Goal: Task Accomplishment & Management: Use online tool/utility

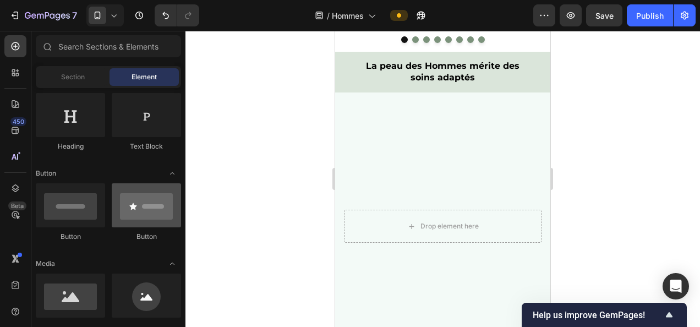
scroll to position [2041, 0]
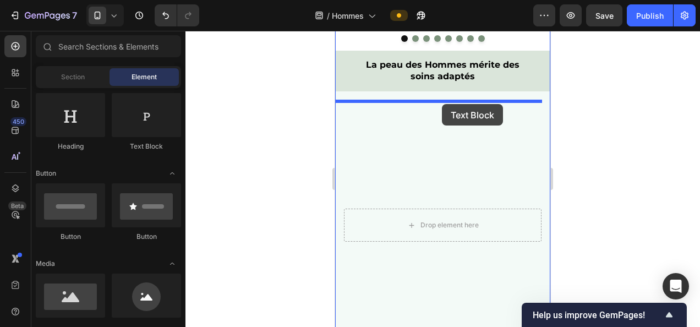
drag, startPoint x: 474, startPoint y: 150, endPoint x: 442, endPoint y: 104, distance: 55.7
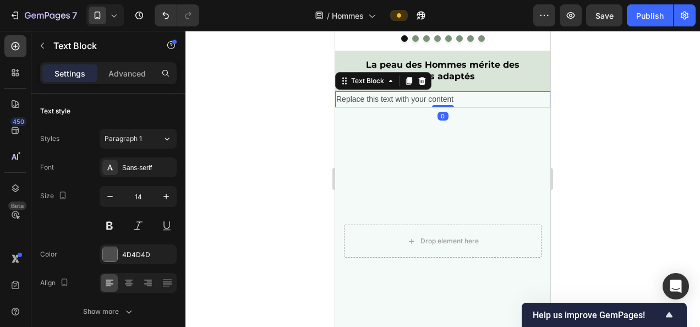
click at [419, 107] on div "Replace this text with your content" at bounding box center [442, 99] width 215 height 16
click at [419, 106] on p "Replace this text with your content" at bounding box center [442, 99] width 213 height 14
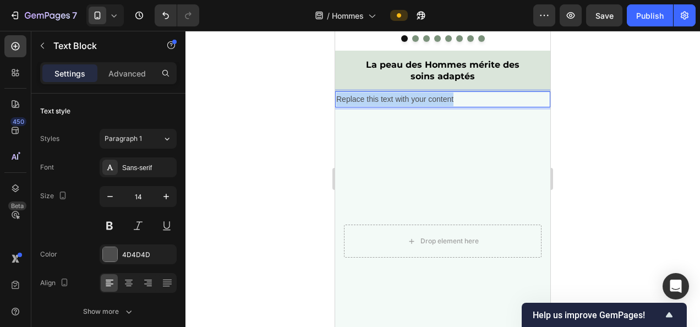
click at [419, 106] on p "Replace this text with your content" at bounding box center [442, 99] width 213 height 14
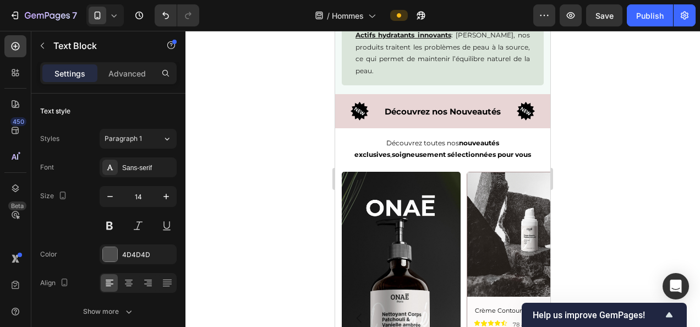
scroll to position [1454, 0]
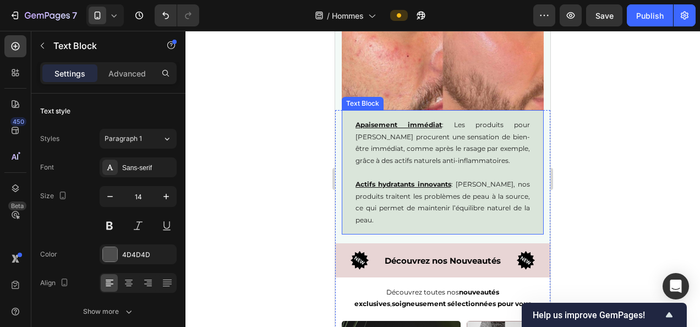
click at [443, 164] on p "Apaisement immédiat : Les produits pour Hommes Onaé procurent une sensation de …" at bounding box center [442, 142] width 174 height 47
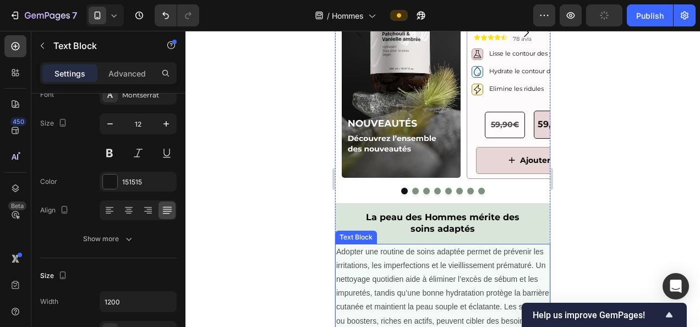
scroll to position [2025, 0]
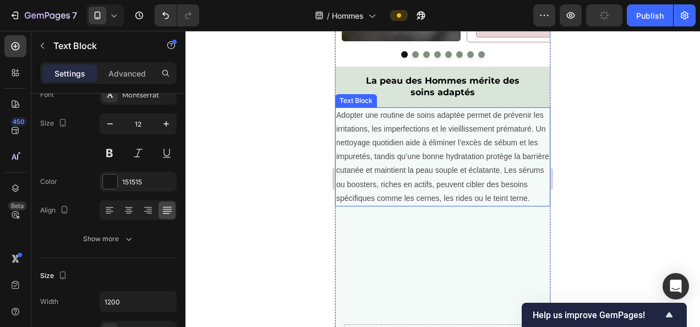
click at [414, 185] on p "Adopter une routine de soins adaptée permet de prévenir les irritations, les im…" at bounding box center [442, 156] width 213 height 97
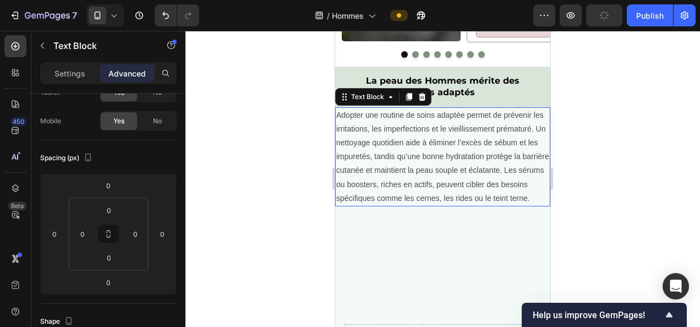
scroll to position [73, 0]
click at [80, 77] on p "Settings" at bounding box center [69, 74] width 31 height 12
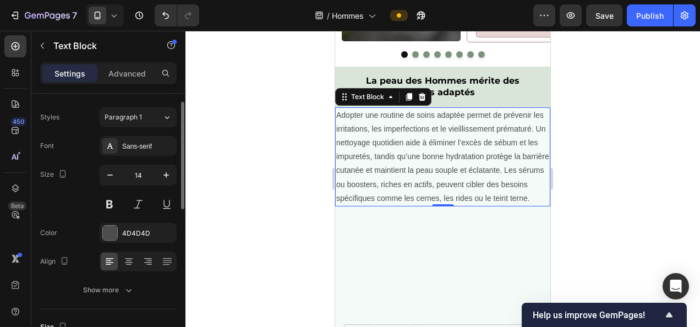
scroll to position [21, 0]
click at [105, 171] on icon "button" at bounding box center [110, 175] width 11 height 11
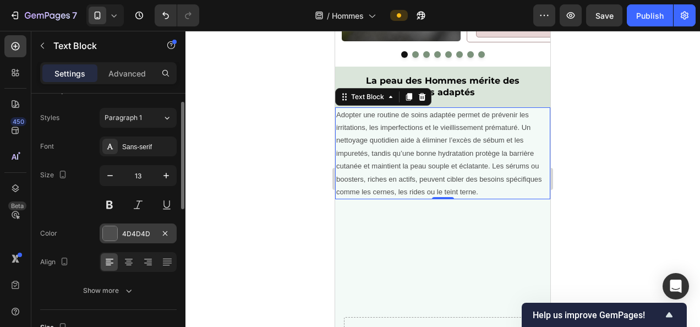
type input "12"
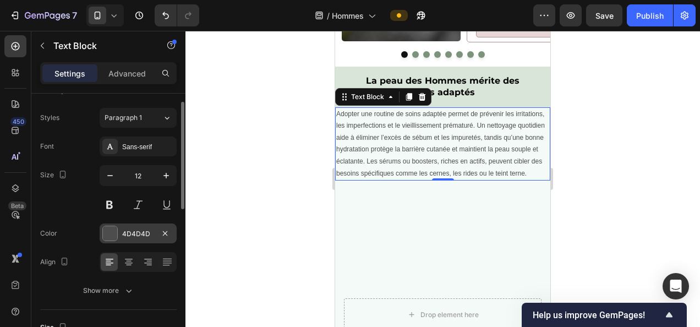
click at [130, 230] on div "4D4D4D" at bounding box center [138, 234] width 32 height 10
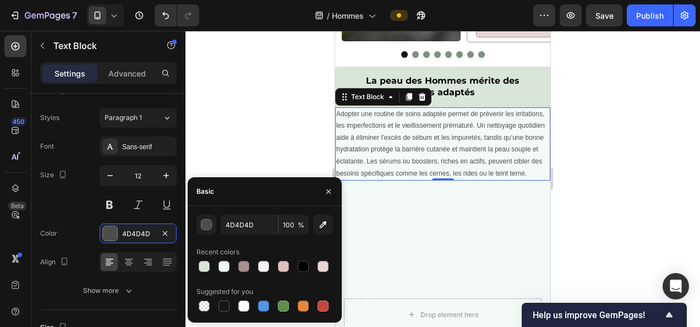
click at [305, 266] on div at bounding box center [303, 266] width 11 height 11
type input "000000"
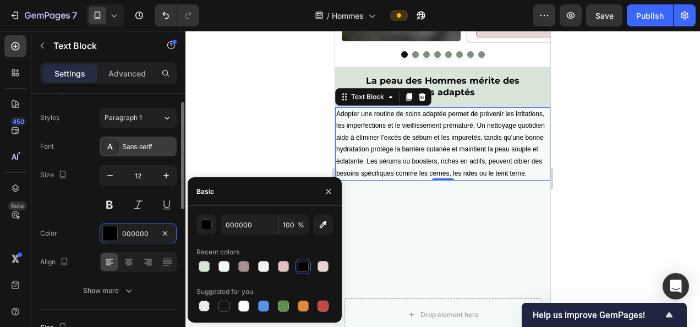
click at [140, 149] on div "Sans-serif" at bounding box center [148, 147] width 52 height 10
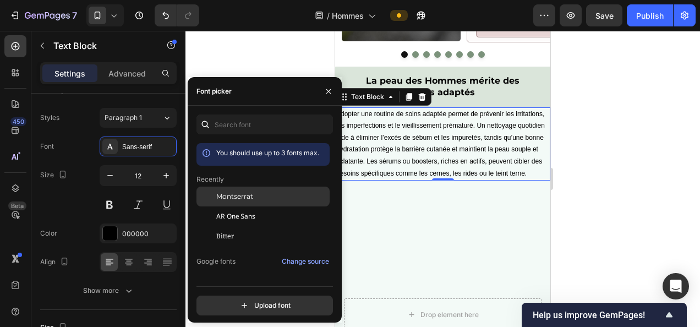
click at [266, 194] on div "Montserrat" at bounding box center [271, 196] width 111 height 10
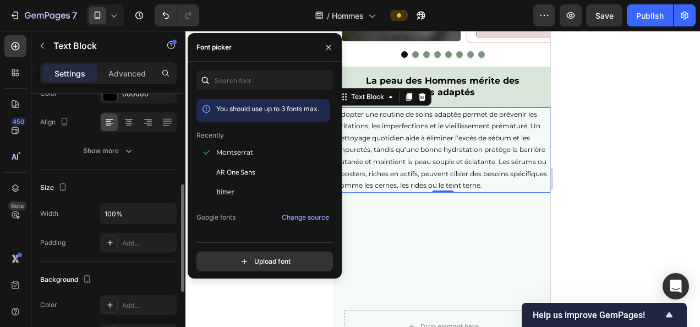
scroll to position [182, 0]
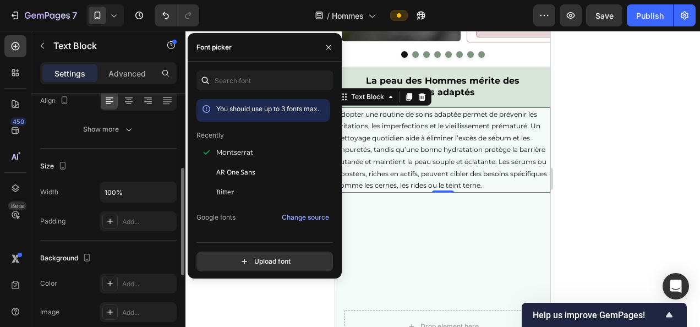
click at [129, 207] on div "Width 100% Padding Add..." at bounding box center [108, 207] width 136 height 50
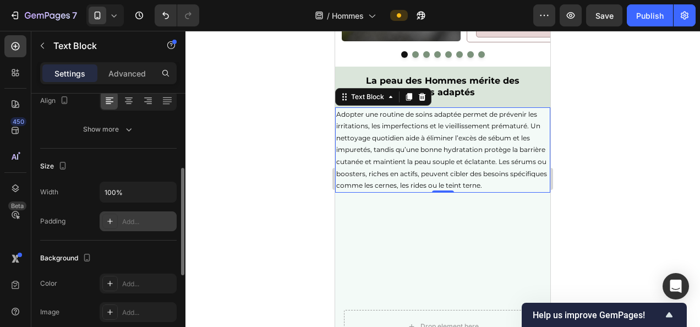
click at [127, 213] on div "Add..." at bounding box center [138, 221] width 77 height 20
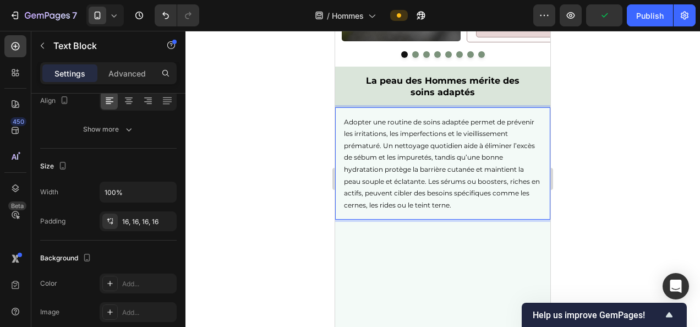
click at [602, 112] on div at bounding box center [442, 179] width 514 height 296
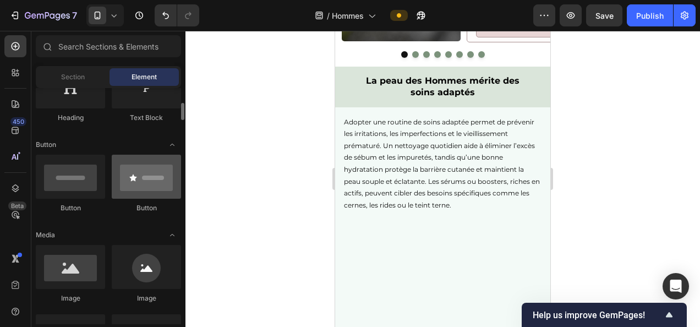
scroll to position [247, 0]
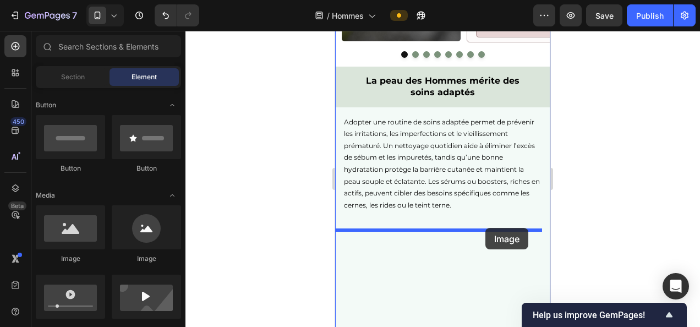
drag, startPoint x: 416, startPoint y: 264, endPoint x: 982, endPoint y: 234, distance: 566.2
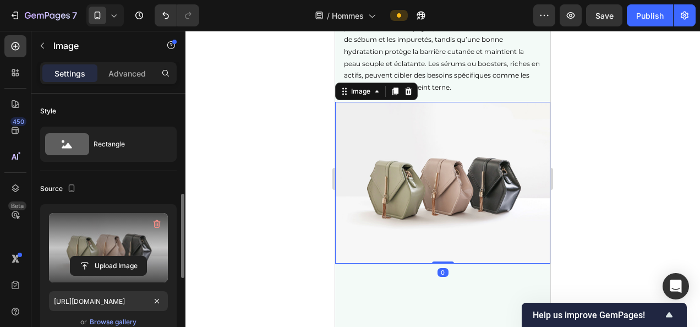
scroll to position [146, 0]
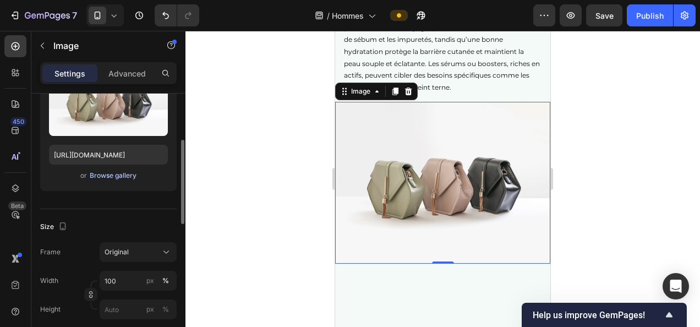
click at [99, 175] on div "Browse gallery" at bounding box center [113, 176] width 47 height 10
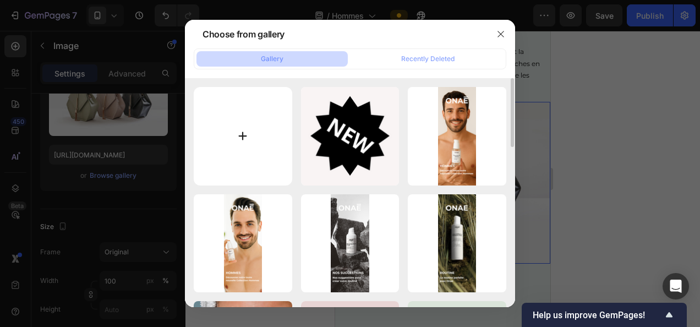
click at [241, 141] on input "file" at bounding box center [243, 136] width 98 height 98
type input "C:\fakepath\Capture d’écran [DATE] 154746.png"
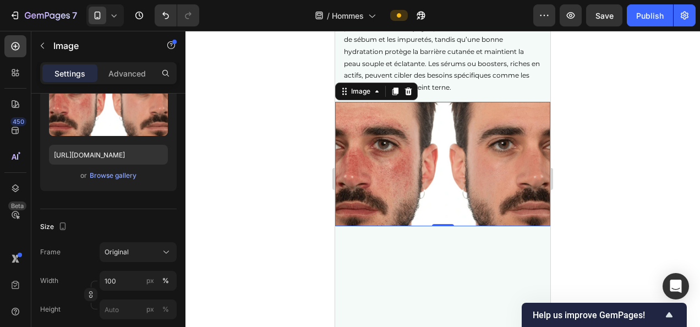
type input "[URL][DOMAIN_NAME]"
click at [589, 155] on div at bounding box center [442, 179] width 514 height 296
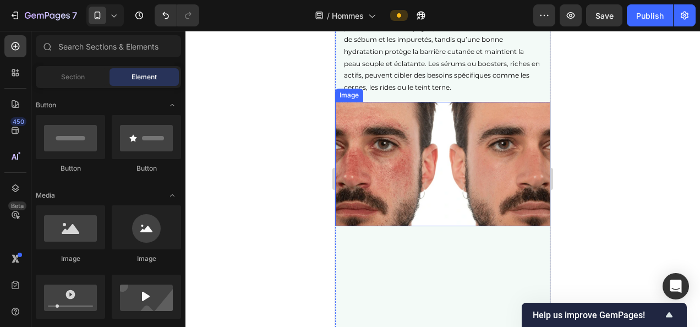
click at [444, 138] on img at bounding box center [442, 164] width 215 height 124
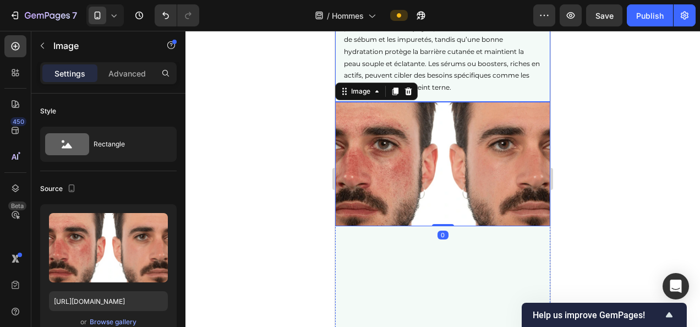
click at [470, 74] on p "Adopter une routine de soins adaptée permet de prévenir les irritations, les im…" at bounding box center [442, 45] width 197 height 95
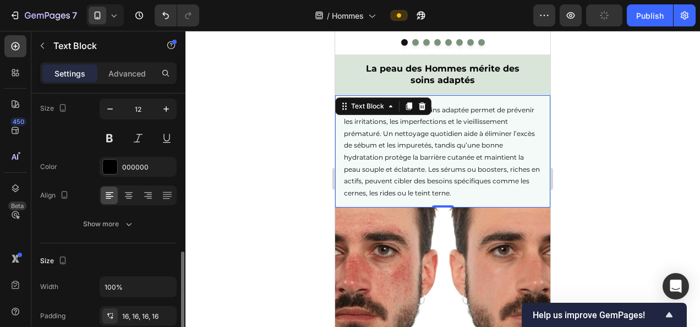
scroll to position [174, 0]
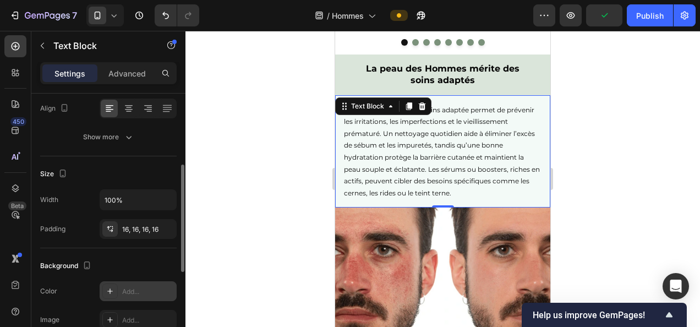
click at [141, 287] on div "Add..." at bounding box center [148, 292] width 52 height 10
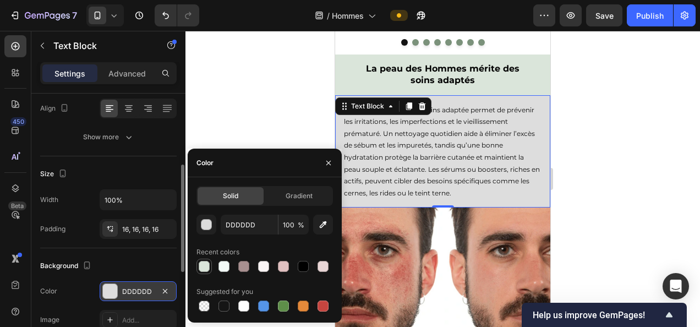
click at [206, 267] on div at bounding box center [204, 266] width 11 height 11
type input "DAE5DA"
click at [134, 77] on p "Advanced" at bounding box center [126, 74] width 37 height 12
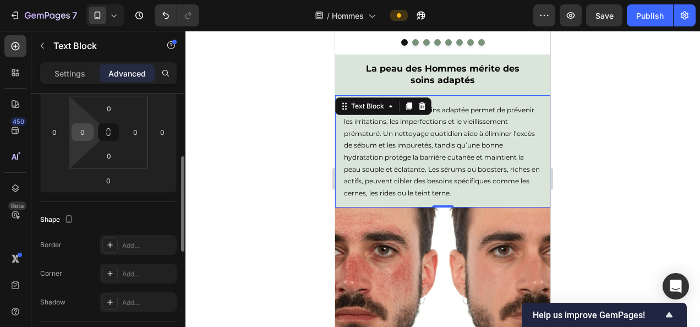
click at [85, 132] on input "0" at bounding box center [82, 132] width 17 height 17
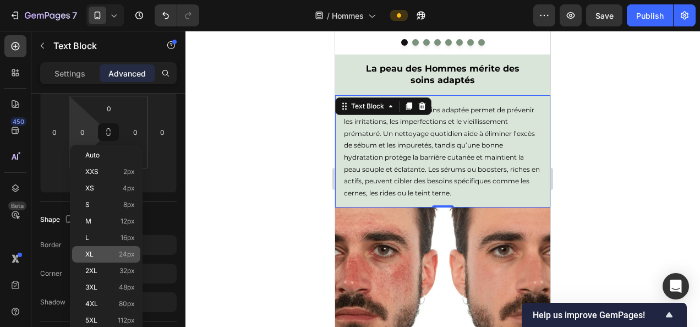
click at [128, 253] on span "24px" at bounding box center [127, 254] width 16 height 8
type input "24"
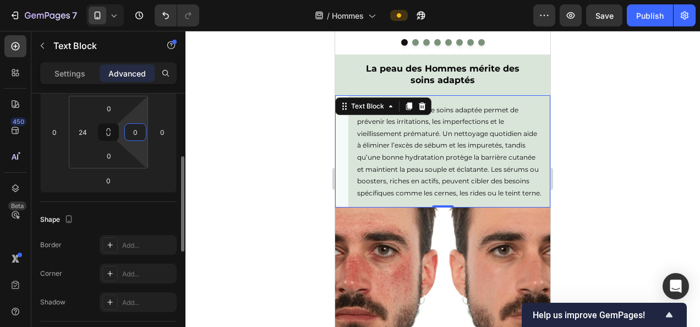
click at [137, 136] on input "0" at bounding box center [135, 132] width 17 height 17
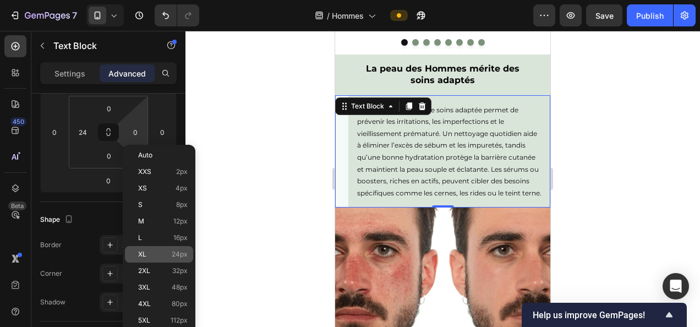
click at [175, 251] on span "24px" at bounding box center [180, 254] width 16 height 8
type input "24"
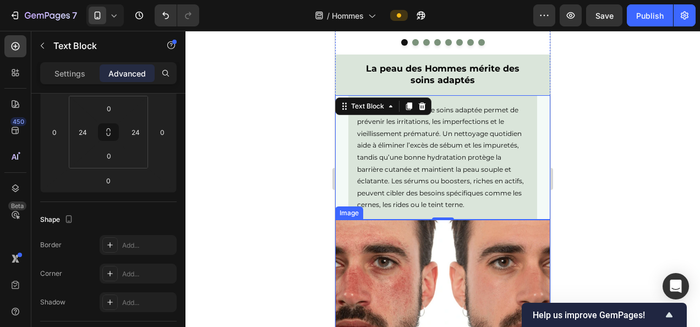
click at [394, 276] on img at bounding box center [442, 281] width 215 height 124
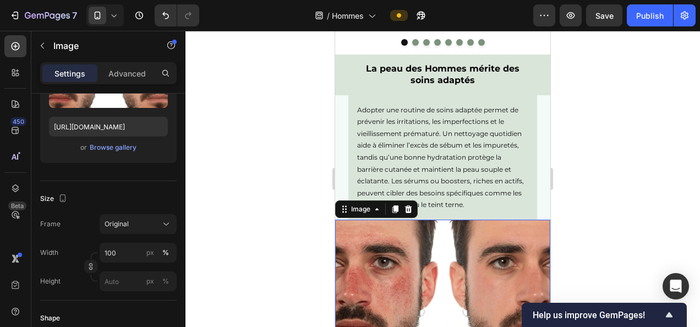
scroll to position [0, 0]
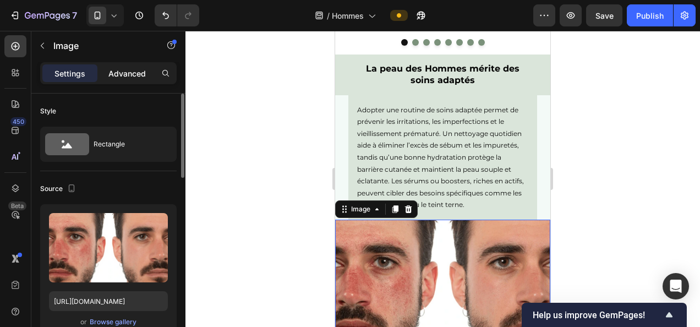
click at [123, 76] on p "Advanced" at bounding box center [126, 74] width 37 height 12
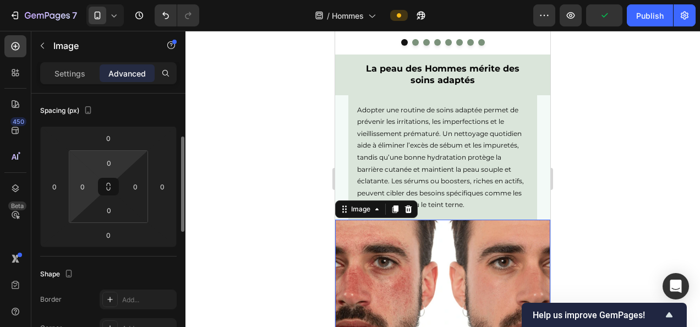
scroll to position [122, 0]
click at [90, 185] on input "0" at bounding box center [82, 185] width 17 height 17
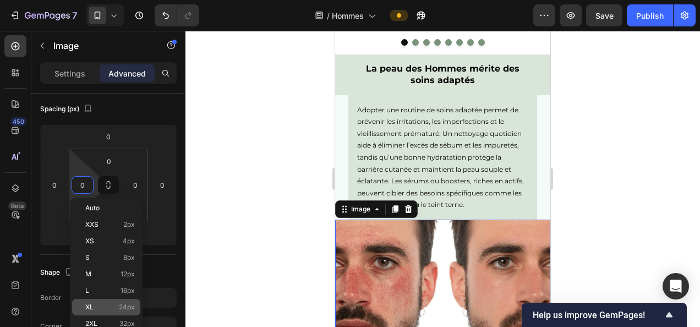
click at [120, 301] on div "XL 24px" at bounding box center [106, 307] width 68 height 17
type input "24"
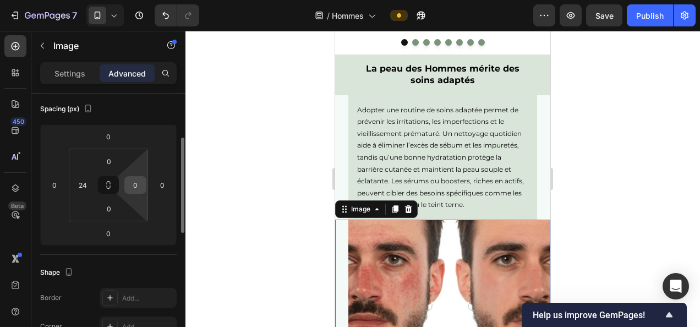
click at [134, 186] on input "0" at bounding box center [135, 185] width 17 height 17
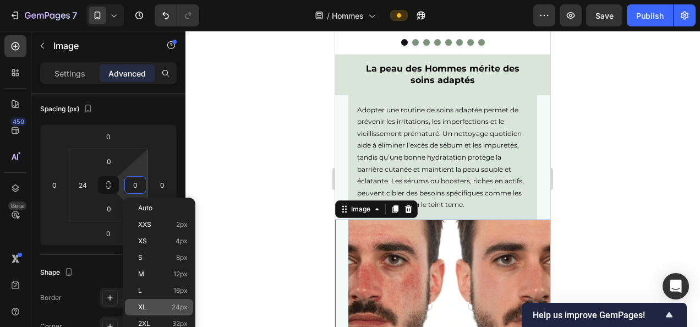
click at [160, 308] on p "XL 24px" at bounding box center [163, 307] width 50 height 8
type input "24"
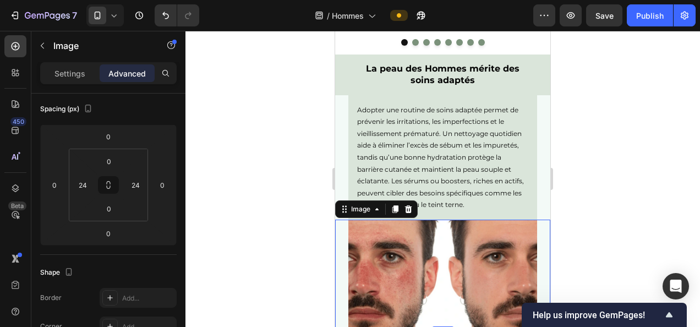
click at [248, 209] on div at bounding box center [442, 179] width 514 height 296
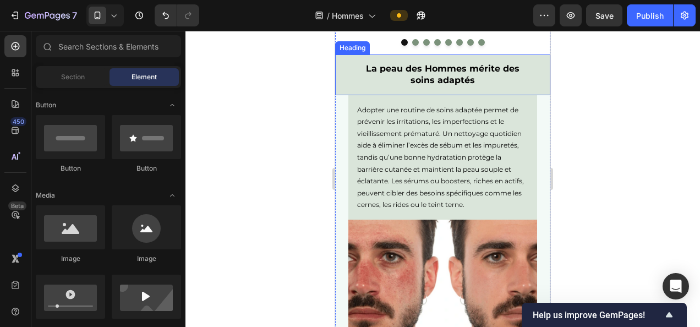
click at [407, 95] on h2 "La peau des Hommes mérite des soins adaptés" at bounding box center [442, 74] width 215 height 41
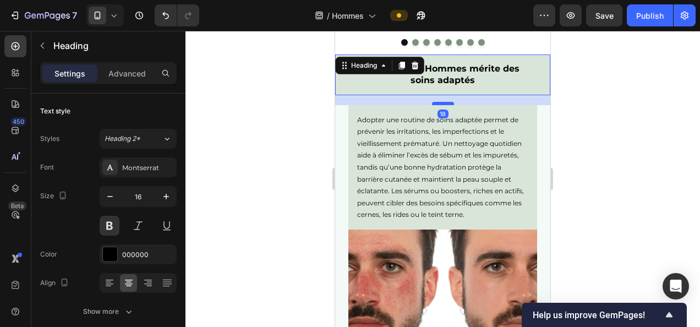
drag, startPoint x: 439, startPoint y: 102, endPoint x: 439, endPoint y: 112, distance: 9.9
click at [439, 105] on div at bounding box center [443, 103] width 22 height 3
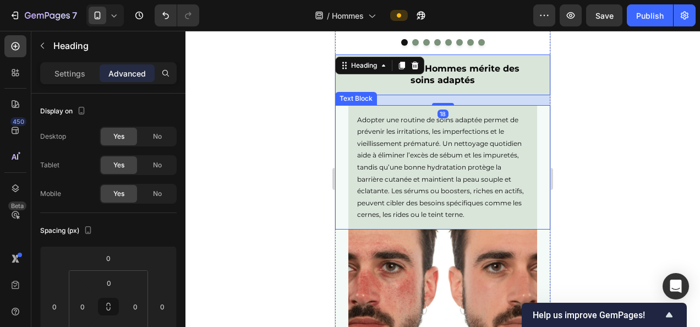
click at [367, 142] on p "Adopter une routine de soins adaptée permet de prévenir les irritations, les im…" at bounding box center [442, 167] width 171 height 107
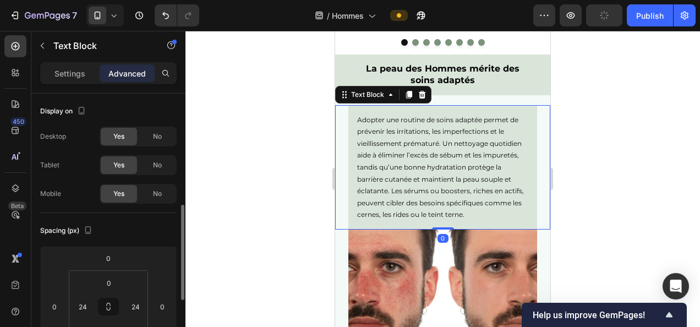
scroll to position [82, 0]
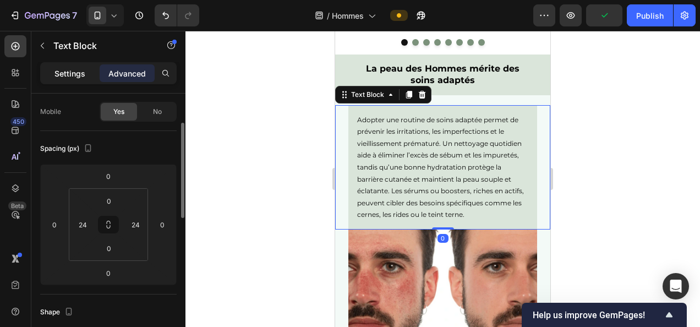
click at [75, 75] on p "Settings" at bounding box center [69, 74] width 31 height 12
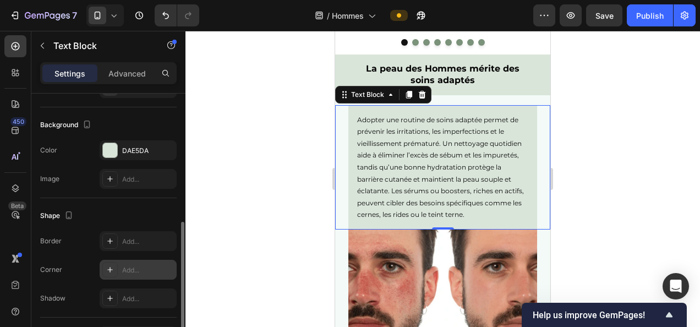
scroll to position [316, 0]
click at [130, 265] on div "Add..." at bounding box center [148, 270] width 52 height 10
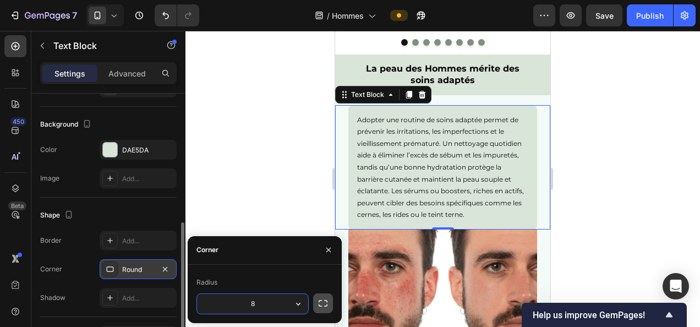
click at [321, 303] on icon "button" at bounding box center [322, 303] width 11 height 11
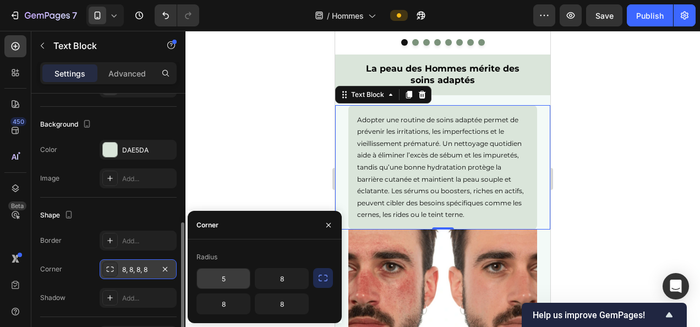
click at [226, 271] on input "5" at bounding box center [223, 278] width 53 height 20
type input "5"
click at [283, 276] on input "8" at bounding box center [281, 278] width 53 height 20
type input "5"
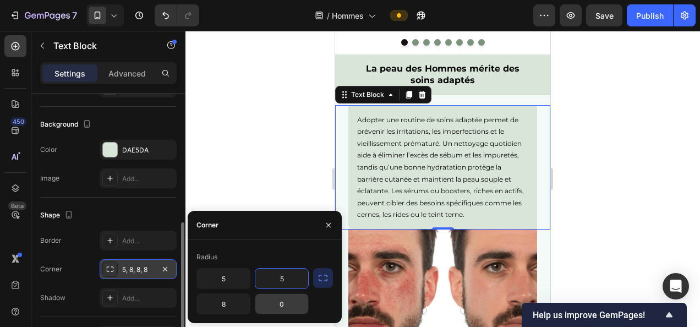
click at [283, 304] on input "0" at bounding box center [281, 304] width 53 height 20
type input "0"
click at [225, 300] on input "8" at bounding box center [223, 304] width 53 height 20
type input "0"
click at [269, 125] on div at bounding box center [442, 179] width 514 height 296
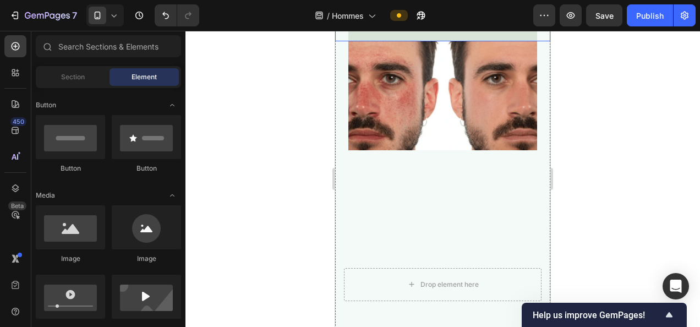
scroll to position [2111, 0]
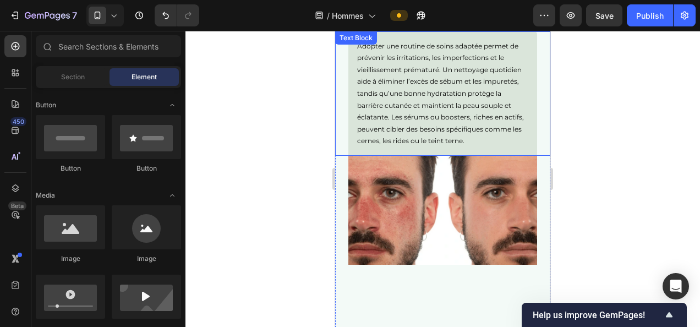
click at [428, 123] on p "Adopter une routine de soins adaptée permet de prévenir les irritations, les im…" at bounding box center [442, 93] width 171 height 107
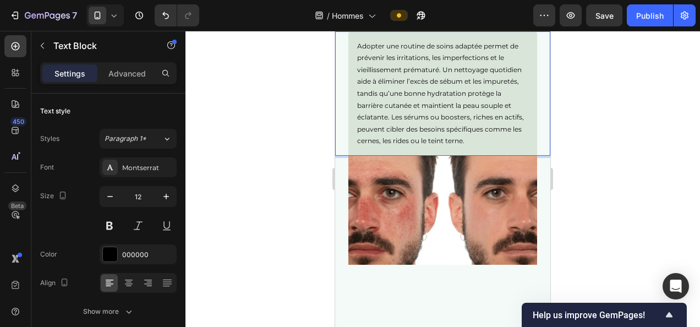
click at [427, 125] on p "Adopter une routine de soins adaptée permet de prévenir les irritations, les im…" at bounding box center [442, 93] width 171 height 107
click at [475, 128] on p "Adopter une routine de soins adaptée permet de prévenir les irritations, les im…" at bounding box center [442, 93] width 171 height 107
click at [449, 139] on p "Adopter une routine de soins adaptée permet de prévenir les irritations, les im…" at bounding box center [442, 93] width 171 height 107
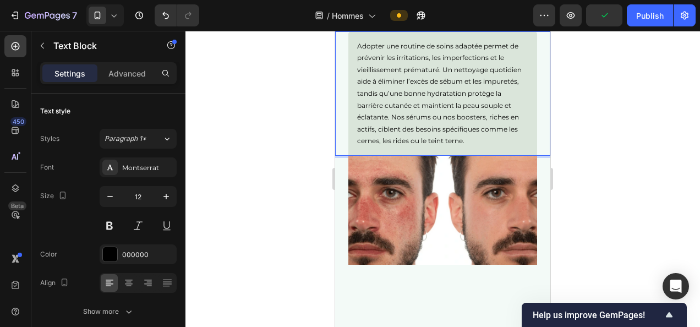
click at [609, 143] on div at bounding box center [442, 179] width 514 height 296
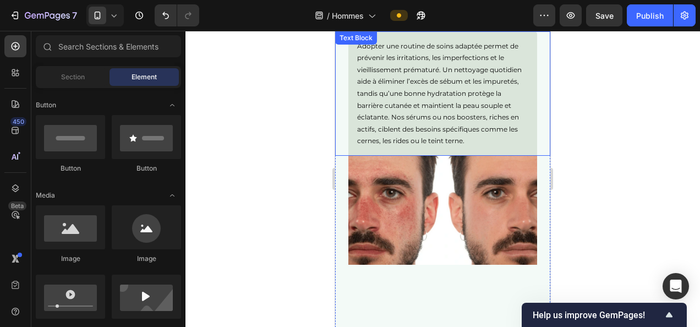
click at [484, 54] on p "Adopter une routine de soins adaptée permet de prévenir les irritations, les im…" at bounding box center [442, 93] width 171 height 107
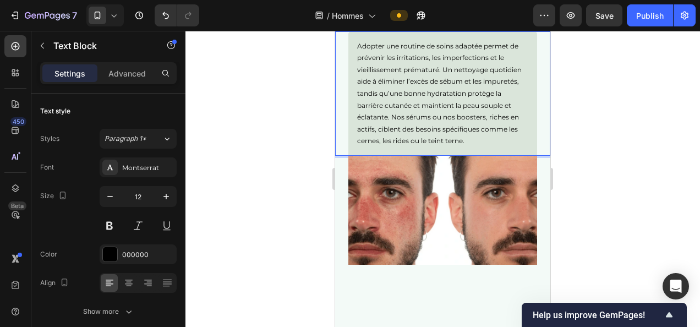
click at [485, 56] on p "Adopter une routine de soins adaptée permet de prévenir les irritations, les im…" at bounding box center [442, 93] width 171 height 107
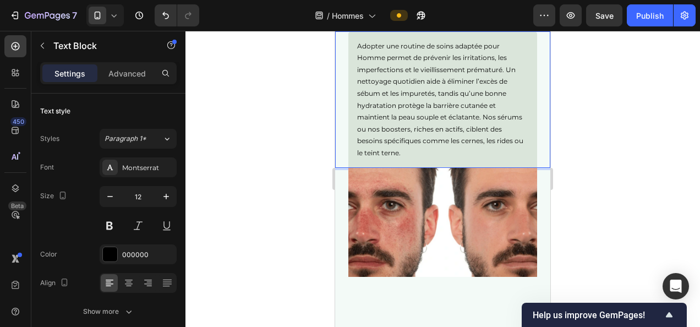
click at [639, 90] on div at bounding box center [442, 179] width 514 height 296
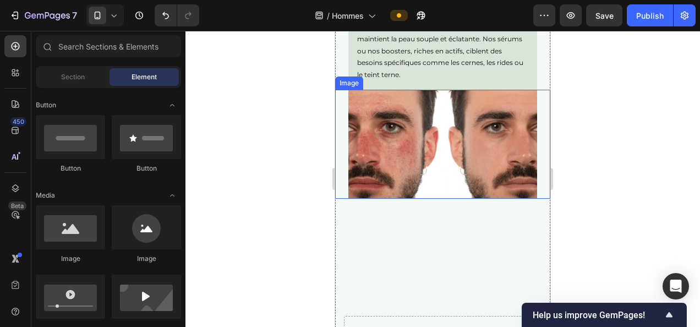
scroll to position [2190, 0]
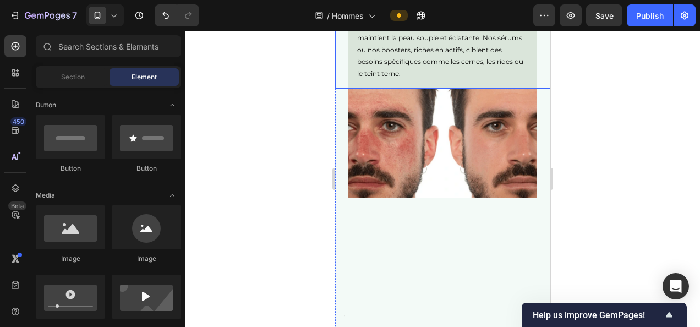
click at [426, 76] on p "Adopter une routine de soins adaptée pour Homme permet de prévenir les irritati…" at bounding box center [442, 20] width 171 height 119
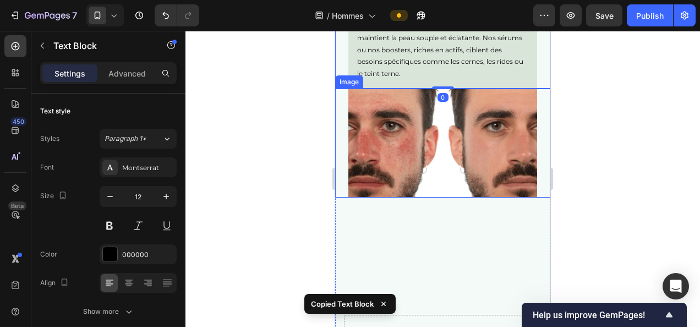
click at [405, 158] on img at bounding box center [442, 143] width 189 height 109
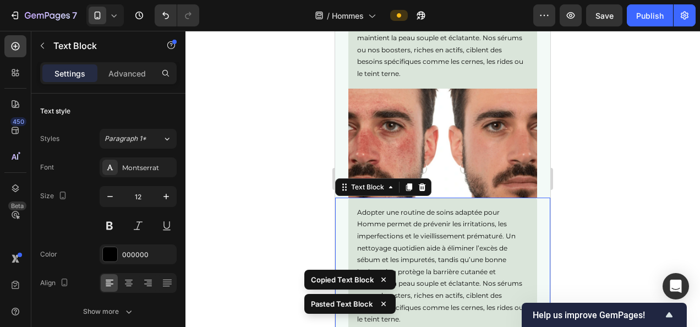
scroll to position [2230, 0]
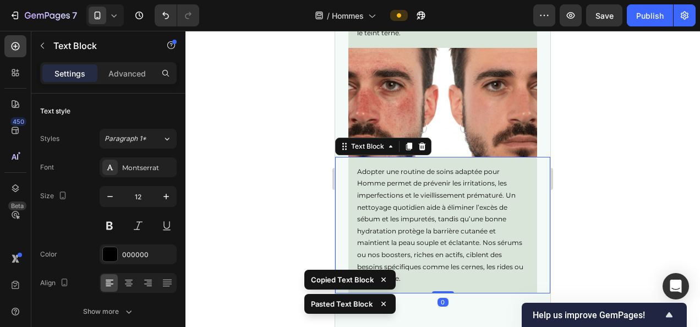
drag, startPoint x: 446, startPoint y: 283, endPoint x: 439, endPoint y: 283, distance: 7.2
click at [446, 282] on p "Adopter une routine de soins adaptée pour Homme permet de prévenir les irritati…" at bounding box center [442, 225] width 171 height 119
click at [436, 284] on p "Adopter une routine de soins adaptée pour Homme permet de prévenir les irritati…" at bounding box center [442, 225] width 171 height 119
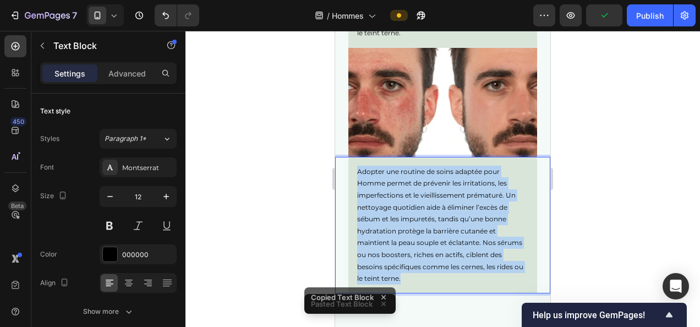
drag, startPoint x: 436, startPoint y: 284, endPoint x: 345, endPoint y: 172, distance: 144.7
click at [345, 172] on div "Adopter une routine de soins adaptée pour Homme permet de prévenir les irritati…" at bounding box center [442, 225] width 215 height 136
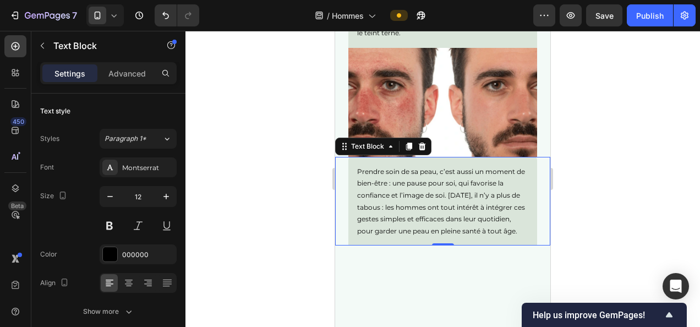
click at [634, 190] on div at bounding box center [442, 179] width 514 height 296
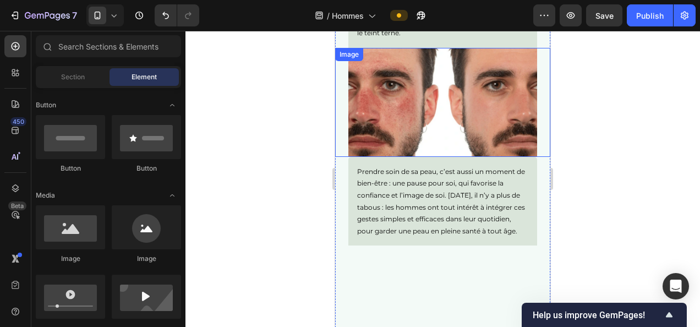
click at [482, 142] on img at bounding box center [442, 102] width 189 height 109
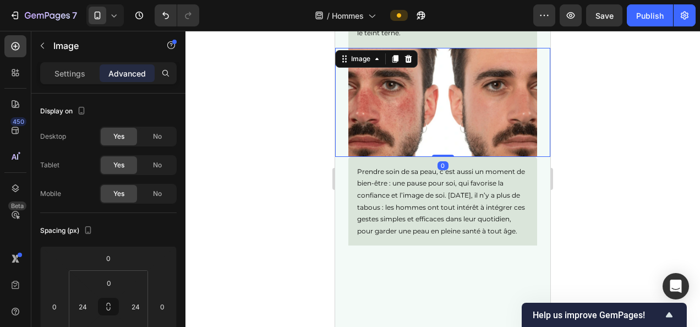
click at [463, 202] on p "Prendre soin de sa peau, c’est aussi un moment de bien-être : une pause pour so…" at bounding box center [442, 202] width 171 height 72
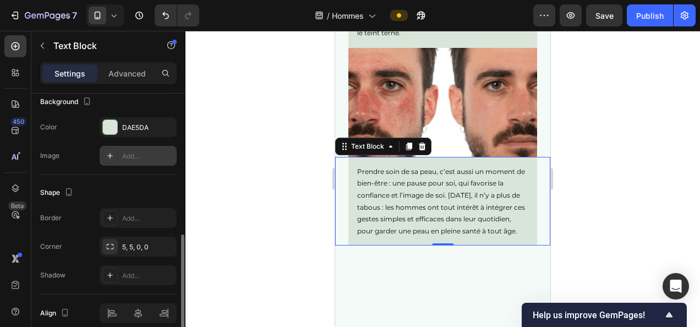
scroll to position [340, 0]
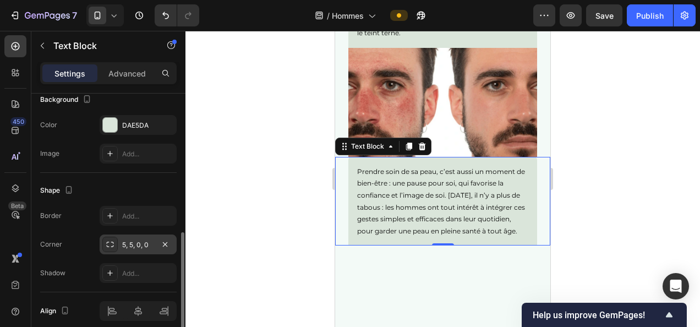
click at [133, 241] on div "5, 5, 0, 0" at bounding box center [138, 245] width 32 height 10
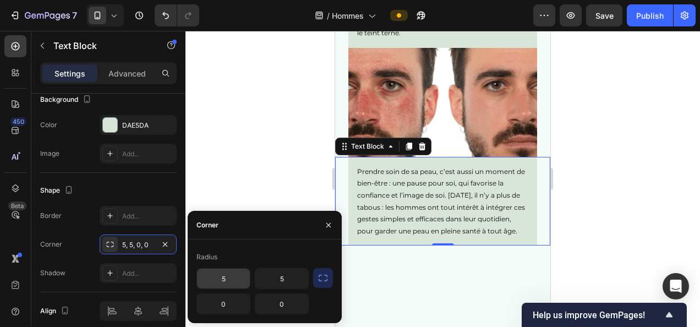
click at [233, 279] on input "5" at bounding box center [223, 278] width 53 height 20
type input "0"
click at [283, 277] on input "5" at bounding box center [281, 278] width 53 height 20
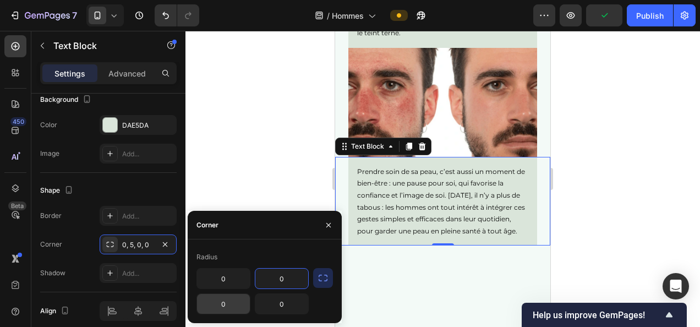
type input "0"
click at [224, 302] on input "0" at bounding box center [223, 304] width 53 height 20
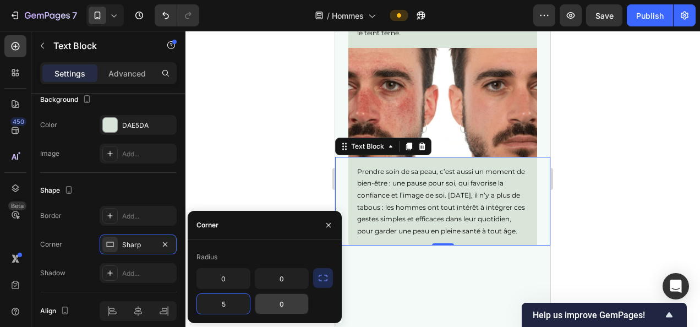
type input "5"
click at [283, 303] on input "0" at bounding box center [281, 304] width 53 height 20
type input "5"
click at [663, 132] on div at bounding box center [442, 179] width 514 height 296
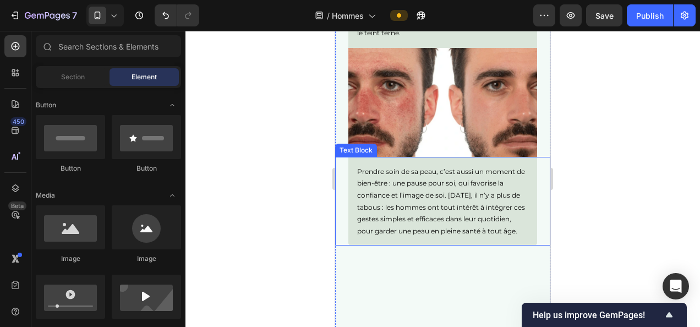
scroll to position [2094, 0]
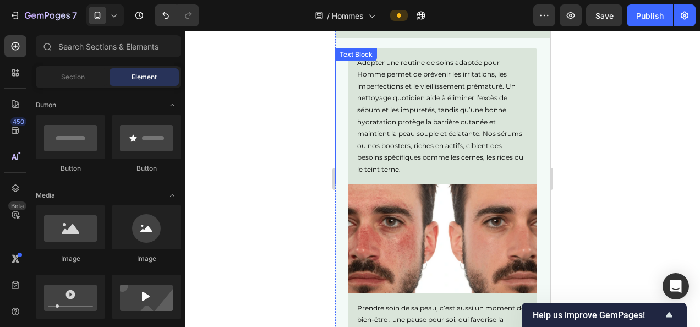
click at [412, 153] on p "Adopter une routine de soins adaptée pour Homme permet de prévenir les irritati…" at bounding box center [442, 116] width 171 height 119
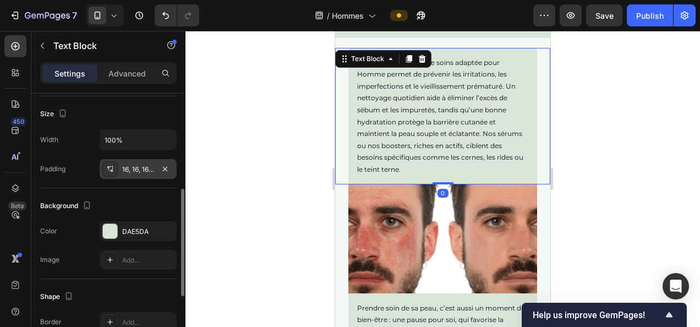
scroll to position [235, 0]
click at [133, 158] on div "16, 16, 16, 16" at bounding box center [138, 168] width 77 height 20
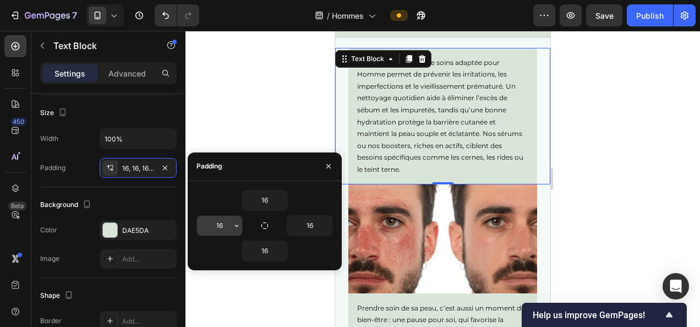
click at [220, 221] on input "16" at bounding box center [219, 226] width 45 height 20
type input "20"
click at [311, 226] on input "16" at bounding box center [309, 226] width 45 height 20
type input "20"
click at [223, 221] on input "20" at bounding box center [219, 226] width 45 height 20
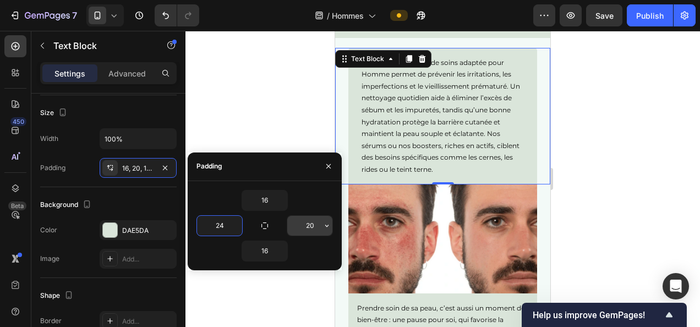
type input "24"
click at [306, 223] on input "20" at bounding box center [309, 226] width 45 height 20
type input "24"
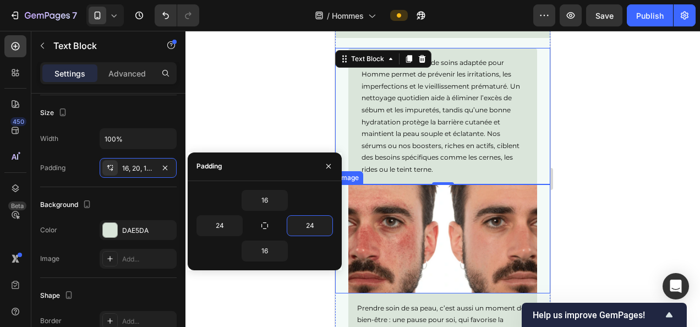
scroll to position [2216, 0]
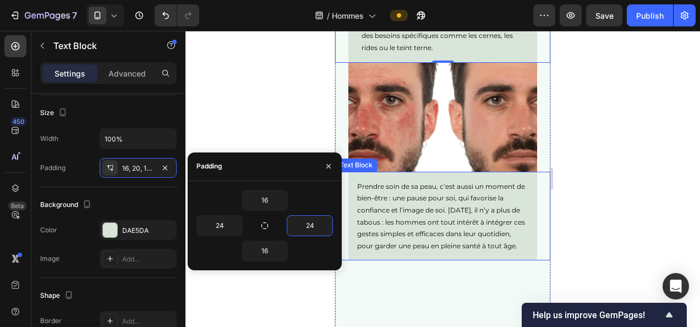
click at [430, 215] on p "Prendre soin de sa peau, c’est aussi un moment de bien-être : une pause pour so…" at bounding box center [442, 216] width 171 height 72
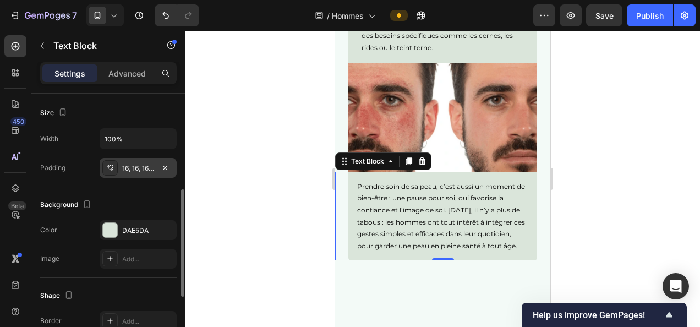
click at [129, 166] on div "16, 16, 16, 16" at bounding box center [138, 168] width 32 height 10
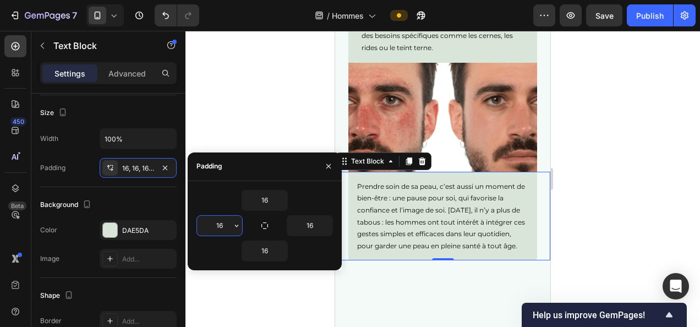
click at [224, 227] on input "16" at bounding box center [219, 226] width 45 height 20
type input "24"
click at [307, 225] on input "16" at bounding box center [309, 226] width 45 height 20
type input "24"
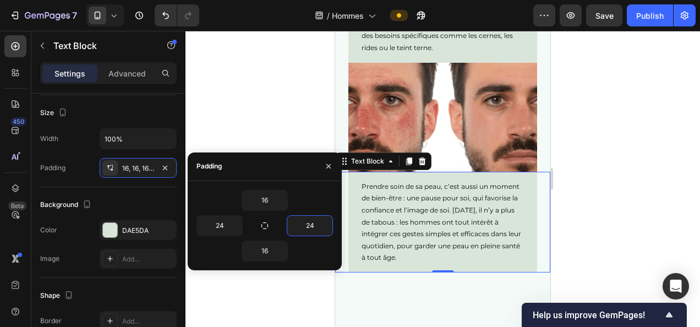
click at [288, 79] on div at bounding box center [442, 179] width 514 height 296
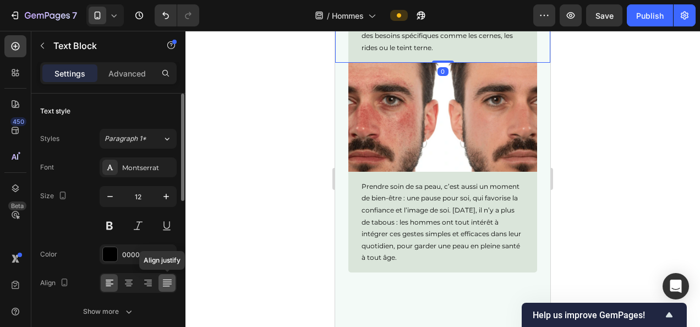
click at [166, 283] on icon at bounding box center [167, 282] width 11 height 11
click at [376, 239] on p "Prendre soin de sa peau, c’est aussi un moment de bien-être : une pause pour so…" at bounding box center [442, 221] width 162 height 83
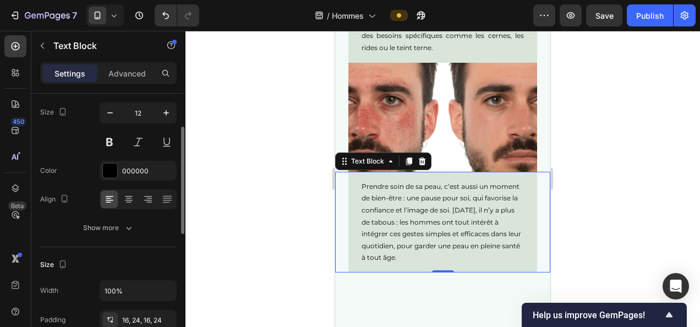
scroll to position [83, 0]
click at [164, 204] on icon at bounding box center [167, 200] width 11 height 11
click at [635, 182] on div at bounding box center [442, 179] width 514 height 296
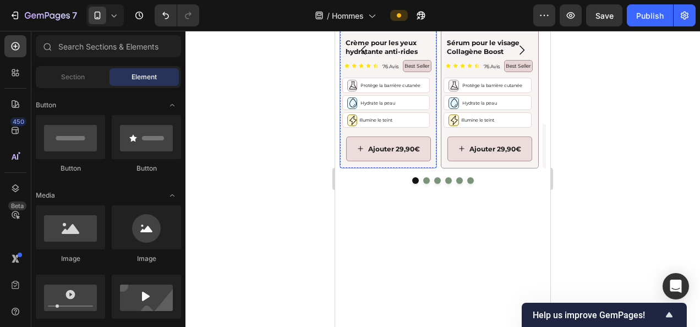
scroll to position [2428, 0]
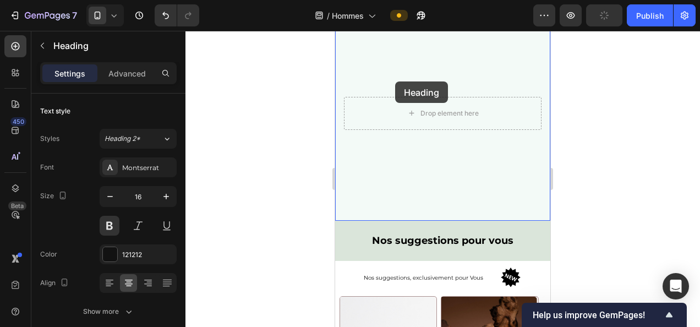
scroll to position [2414, 0]
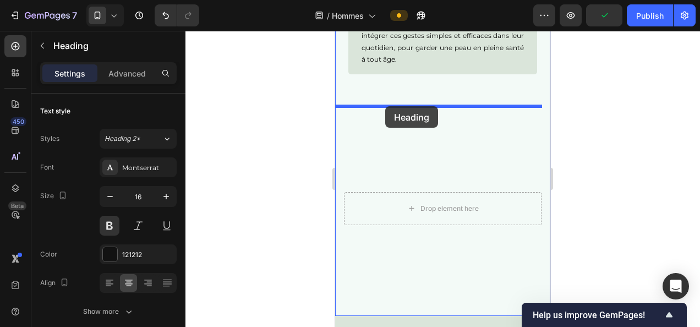
drag, startPoint x: 436, startPoint y: 264, endPoint x: 385, endPoint y: 106, distance: 165.8
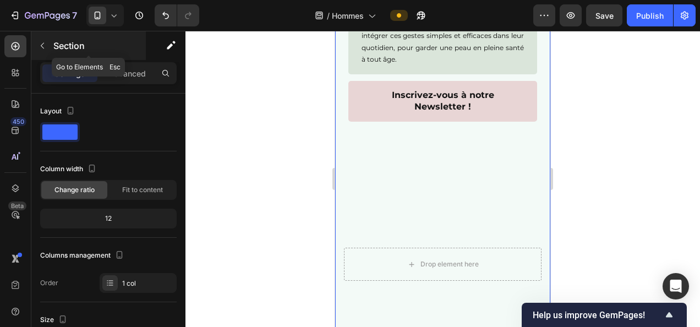
click at [40, 41] on icon "button" at bounding box center [42, 45] width 9 height 9
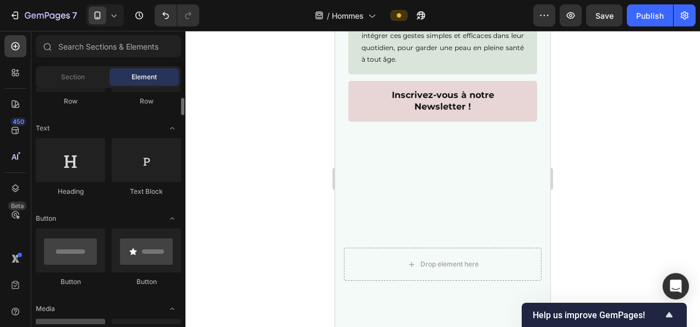
scroll to position [134, 0]
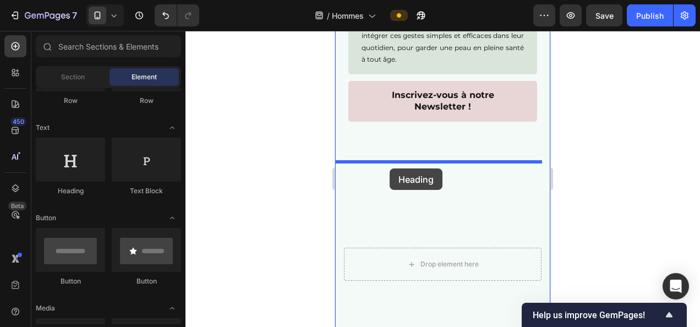
drag, startPoint x: 644, startPoint y: 201, endPoint x: 390, endPoint y: 167, distance: 255.8
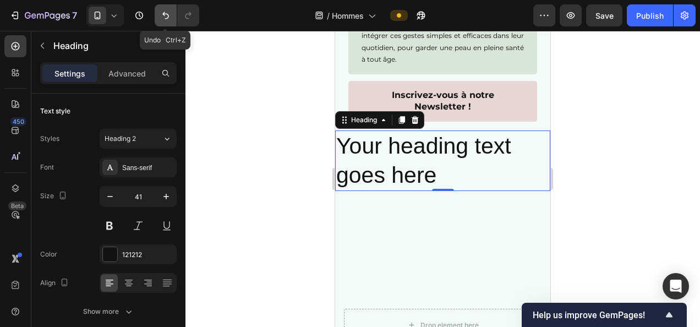
click at [161, 19] on icon "Undo/Redo" at bounding box center [165, 15] width 11 height 11
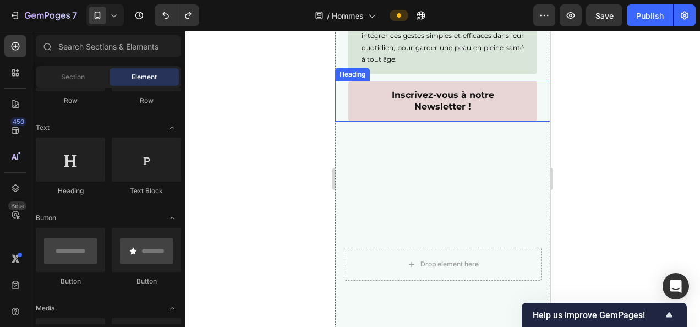
click at [343, 122] on div "Inscrivez-vous à notre Newsletter ! Heading" at bounding box center [442, 101] width 215 height 41
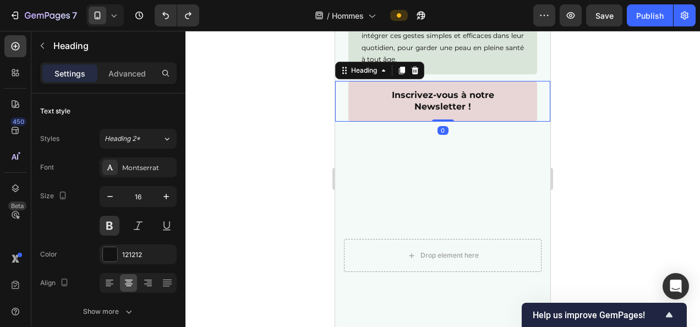
drag, startPoint x: 442, startPoint y: 135, endPoint x: 442, endPoint y: 113, distance: 22.0
click at [442, 113] on div "Inscrivez-vous à notre Newsletter ! Heading 0" at bounding box center [442, 101] width 215 height 41
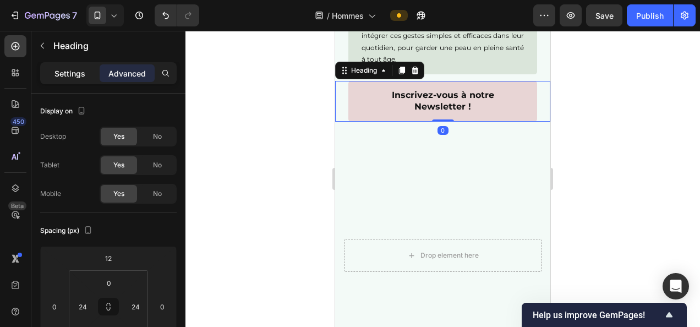
click at [79, 72] on p "Settings" at bounding box center [69, 74] width 31 height 12
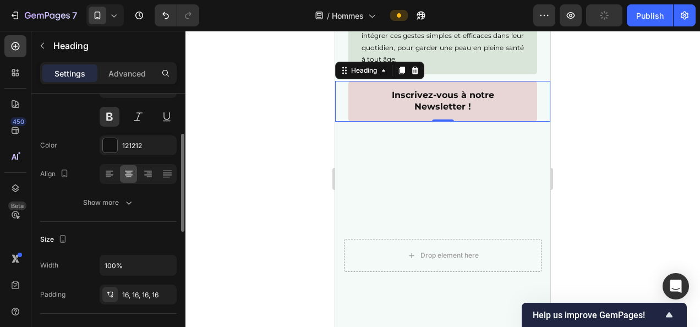
scroll to position [221, 0]
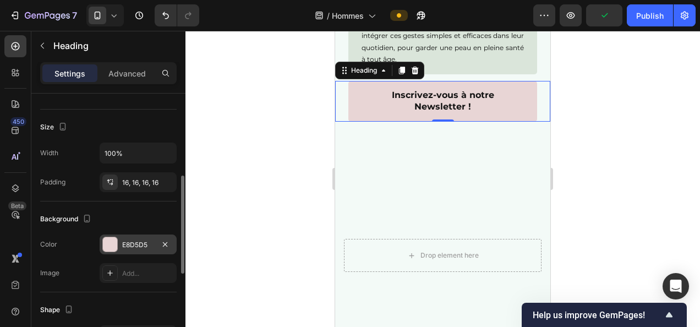
click at [129, 240] on div "E8D5D5" at bounding box center [138, 245] width 32 height 10
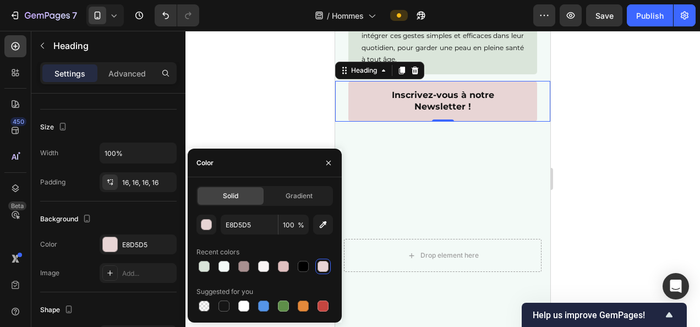
click at [250, 144] on div at bounding box center [442, 179] width 514 height 296
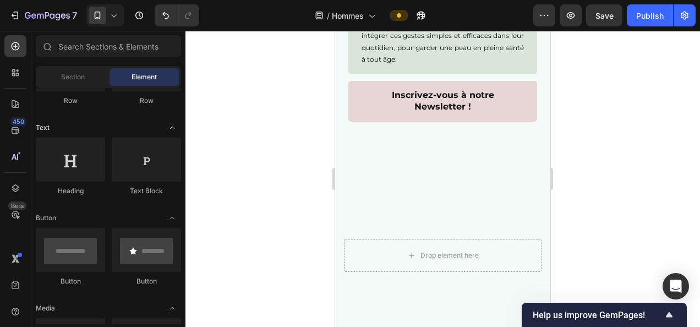
scroll to position [0, 0]
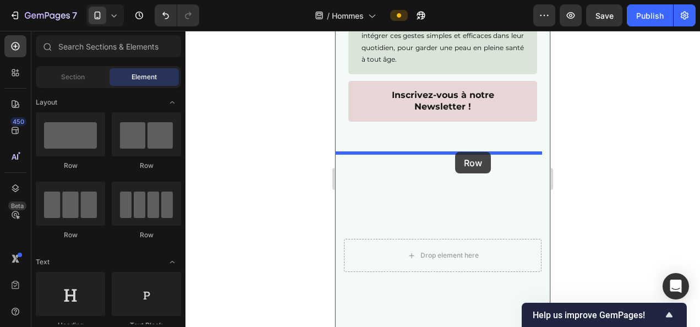
drag, startPoint x: 405, startPoint y: 175, endPoint x: 455, endPoint y: 152, distance: 55.4
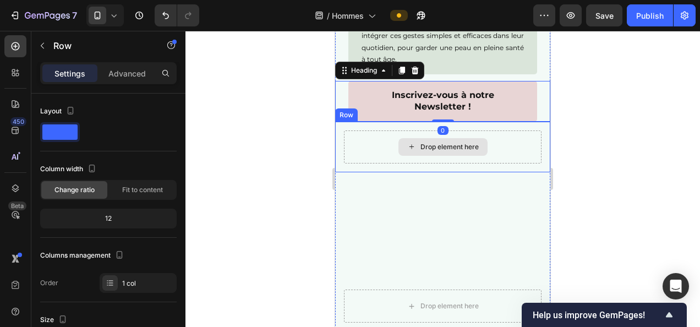
drag, startPoint x: 437, startPoint y: 140, endPoint x: 382, endPoint y: 112, distance: 61.5
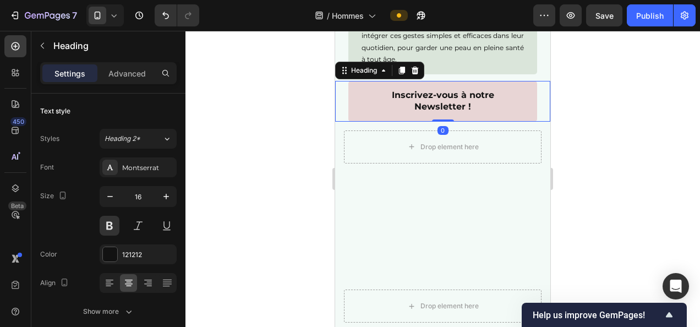
drag, startPoint x: 382, startPoint y: 112, endPoint x: 382, endPoint y: 155, distance: 42.9
click at [624, 173] on div at bounding box center [442, 179] width 514 height 296
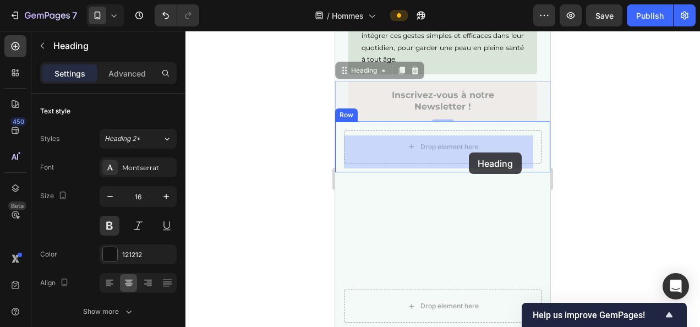
drag, startPoint x: 490, startPoint y: 102, endPoint x: 469, endPoint y: 152, distance: 54.2
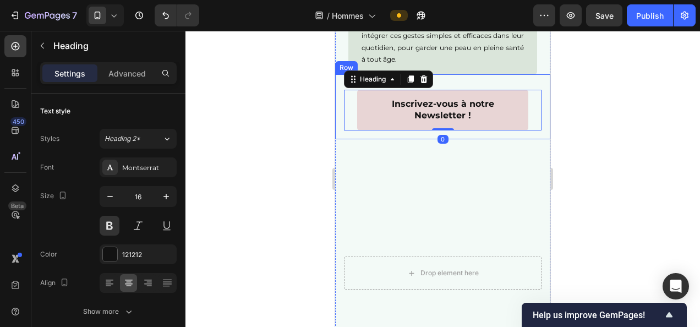
click at [336, 120] on div "Inscrivez-vous à notre Newsletter ! Heading 0 Row" at bounding box center [442, 106] width 215 height 65
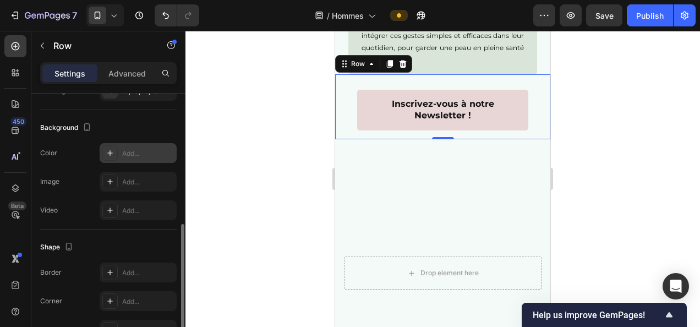
scroll to position [314, 0]
click at [127, 153] on div "Add..." at bounding box center [148, 152] width 52 height 10
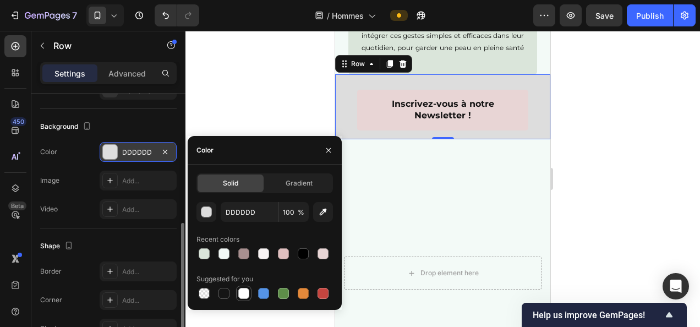
click at [246, 294] on div at bounding box center [243, 293] width 11 height 11
type input "FFFFFF"
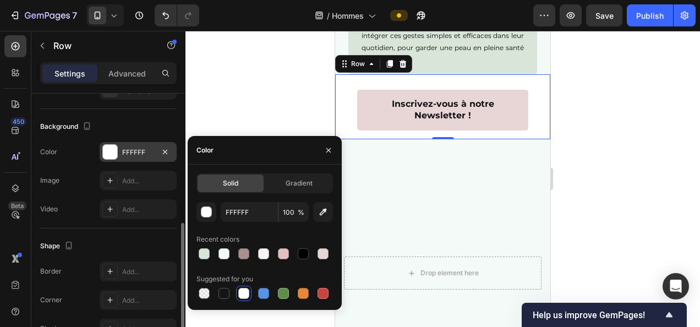
click at [259, 100] on div at bounding box center [442, 179] width 514 height 296
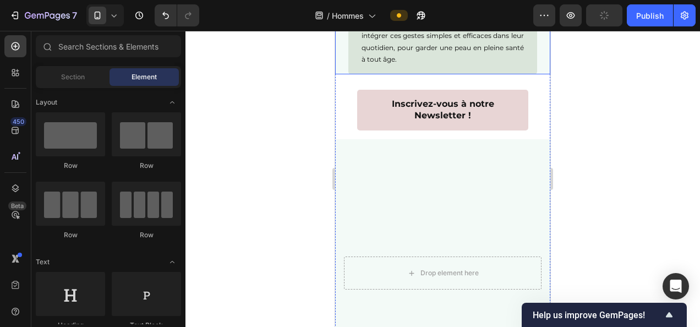
click at [398, 65] on p "Prendre soin de sa peau, c’est aussi un moment de bien-être : une pause pour so…" at bounding box center [442, 23] width 162 height 83
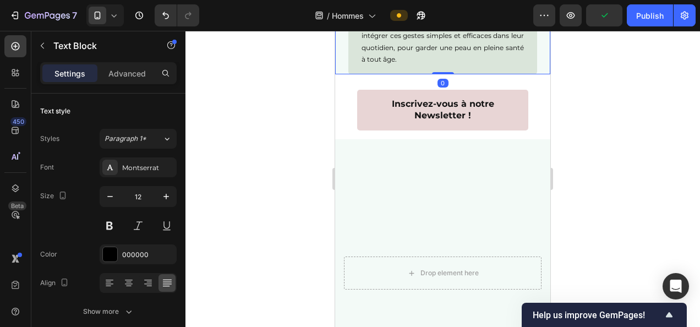
click at [123, 61] on div "Text Block" at bounding box center [93, 46] width 125 height 31
click at [122, 79] on div "Advanced" at bounding box center [127, 73] width 55 height 18
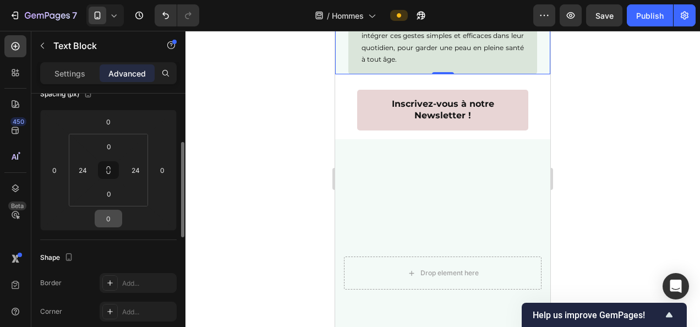
scroll to position [138, 0]
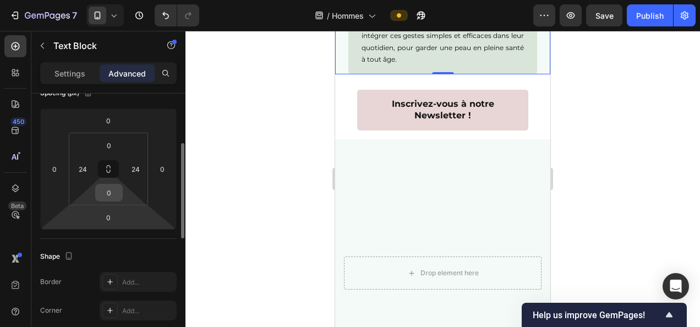
click at [107, 190] on input "0" at bounding box center [109, 192] width 22 height 17
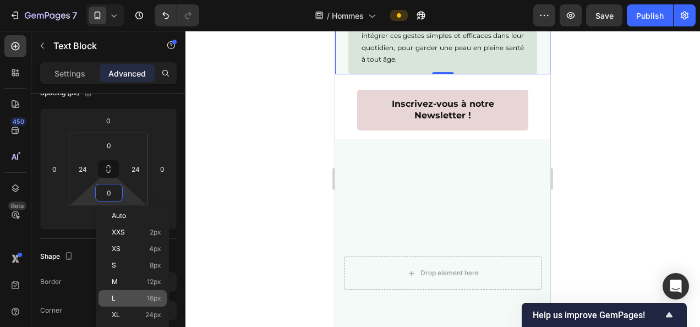
click at [154, 296] on span "16px" at bounding box center [154, 298] width 14 height 8
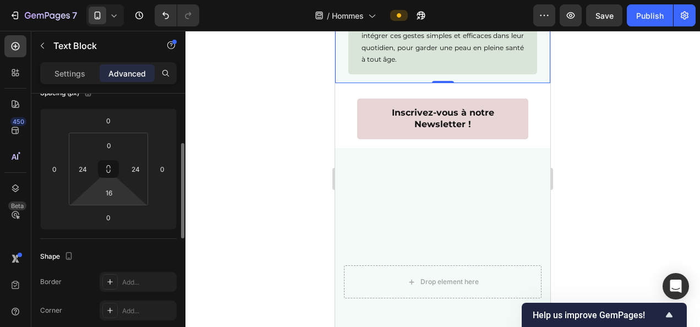
click at [116, 0] on html "7 Version history / Hommes Preview Save Publish 450 Beta Sections(18) Elements(…" at bounding box center [350, 0] width 700 height 0
click at [113, 195] on input "16" at bounding box center [109, 192] width 22 height 17
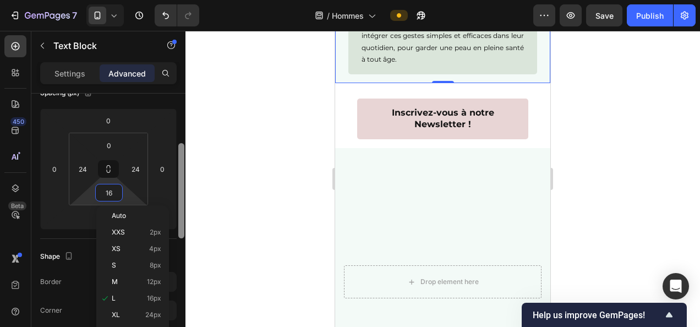
click at [141, 311] on p "XL 24px" at bounding box center [137, 315] width 50 height 8
type input "24"
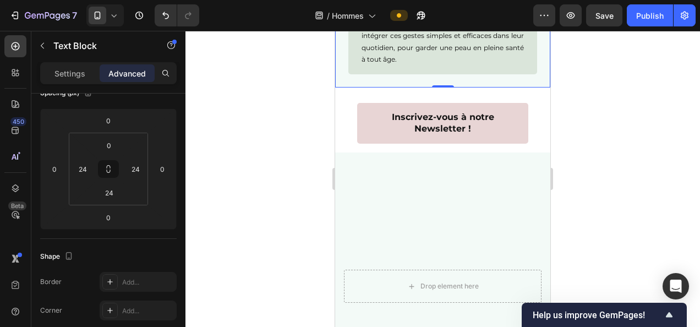
click at [231, 183] on div at bounding box center [442, 179] width 514 height 296
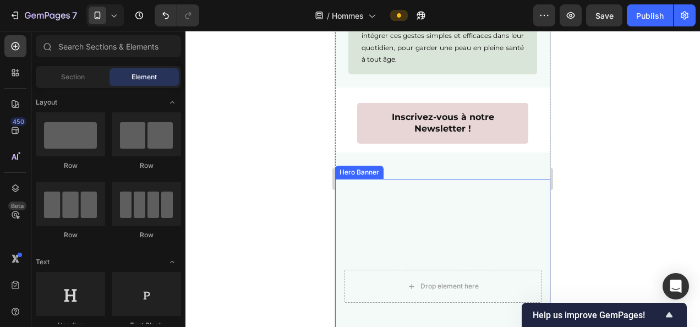
click at [396, 188] on video "Background Image" at bounding box center [442, 286] width 215 height 215
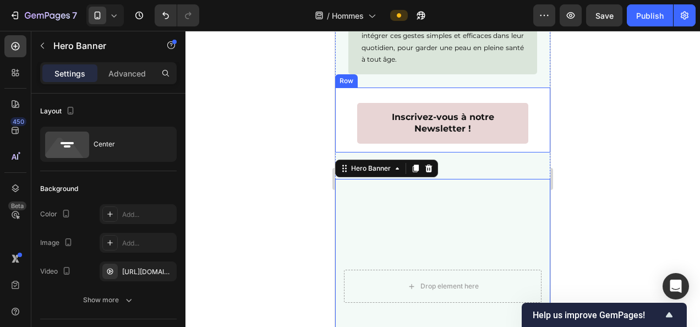
click at [422, 152] on div "Inscrivez-vous à notre Newsletter ! Heading Row" at bounding box center [442, 119] width 215 height 65
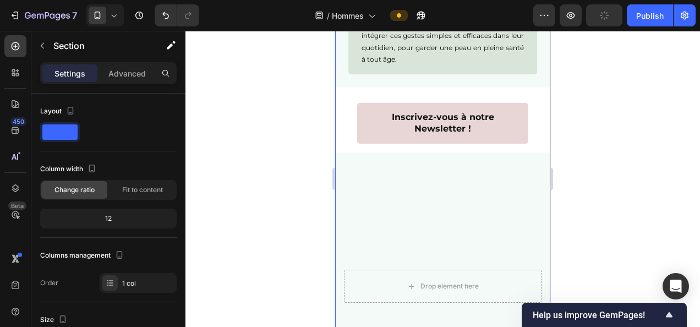
drag, startPoint x: 413, startPoint y: 180, endPoint x: 396, endPoint y: 205, distance: 29.7
click at [394, 207] on video "Background Image" at bounding box center [442, 286] width 215 height 215
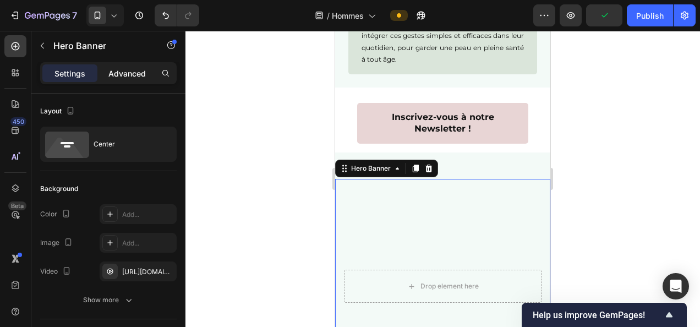
click at [138, 66] on div "Advanced" at bounding box center [127, 73] width 55 height 18
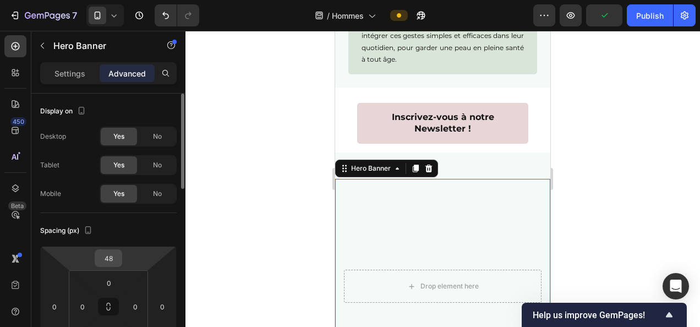
click at [109, 262] on input "48" at bounding box center [108, 258] width 22 height 17
drag, startPoint x: 133, startPoint y: 279, endPoint x: 154, endPoint y: 265, distance: 25.0
click at [133, 279] on p "Auto" at bounding box center [136, 281] width 50 height 8
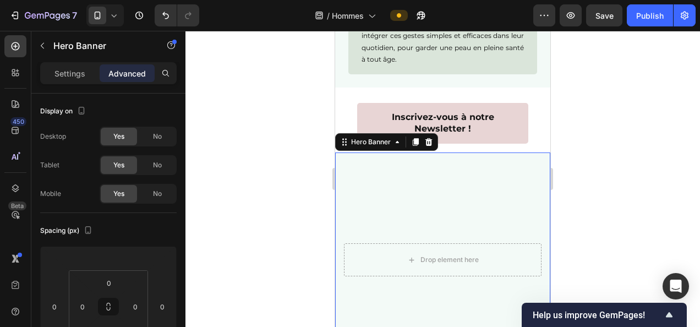
click at [259, 229] on div at bounding box center [442, 179] width 514 height 296
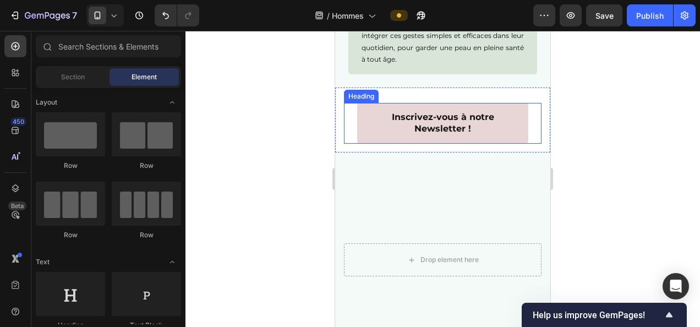
click at [350, 138] on div "Inscrivez-vous à notre Newsletter ! Heading" at bounding box center [442, 123] width 197 height 41
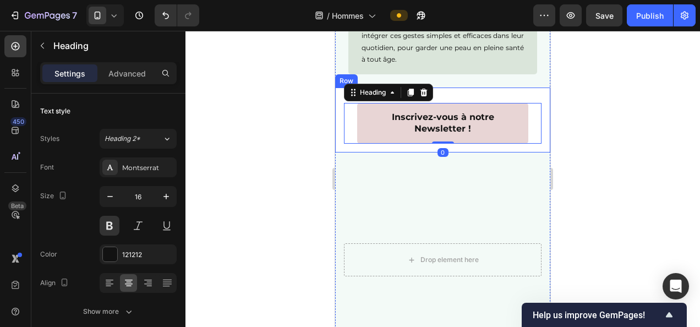
click at [337, 152] on div "Inscrivez-vous à notre Newsletter ! Heading 0 Row" at bounding box center [442, 119] width 215 height 65
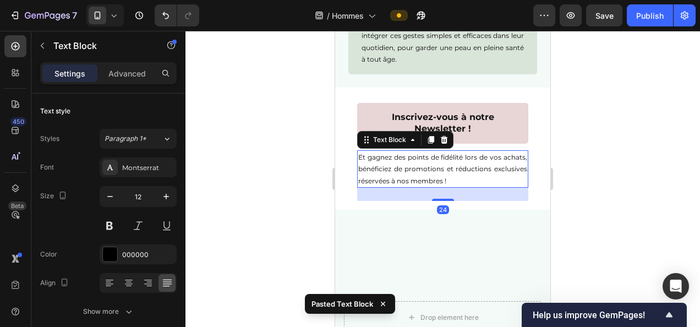
click at [661, 206] on div at bounding box center [442, 179] width 514 height 296
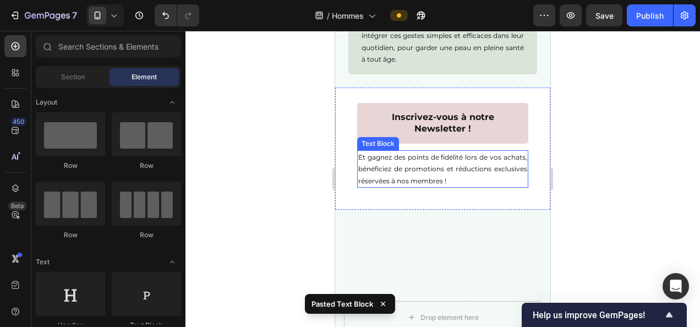
click at [463, 188] on div "Et gagnez des points de fidélité lors de vos achats, bénéficiez de promotions e…" at bounding box center [442, 169] width 171 height 38
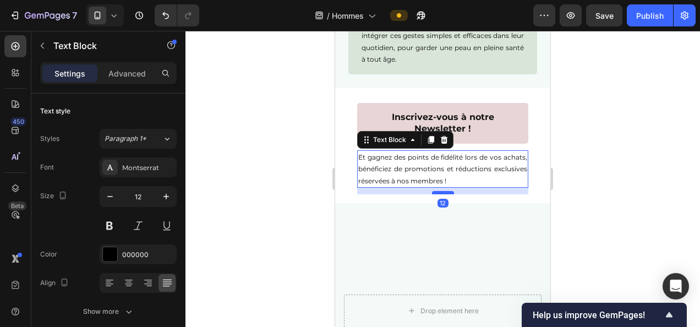
click at [448, 194] on div at bounding box center [443, 192] width 22 height 3
click at [595, 179] on div at bounding box center [442, 179] width 514 height 296
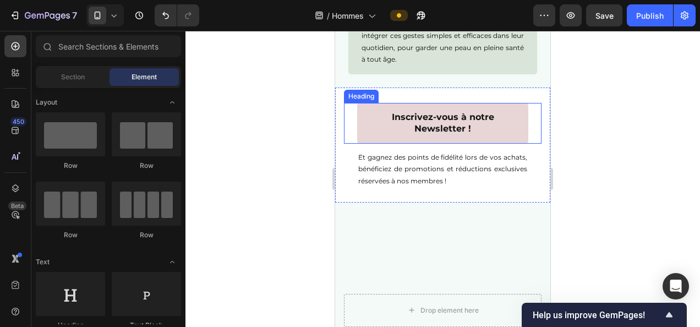
click at [459, 130] on h2 "Inscrivez-vous à notre Newsletter !" at bounding box center [442, 123] width 171 height 41
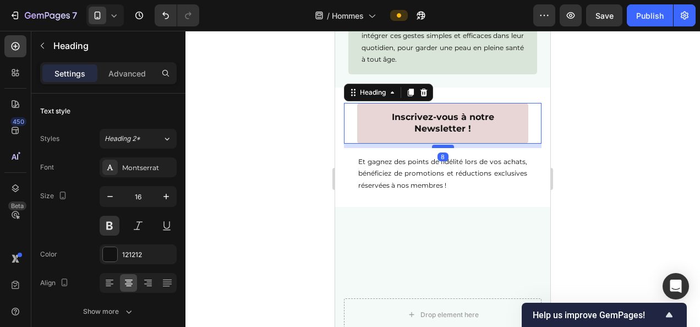
click at [448, 148] on div at bounding box center [443, 146] width 22 height 3
click at [569, 152] on div at bounding box center [442, 179] width 514 height 296
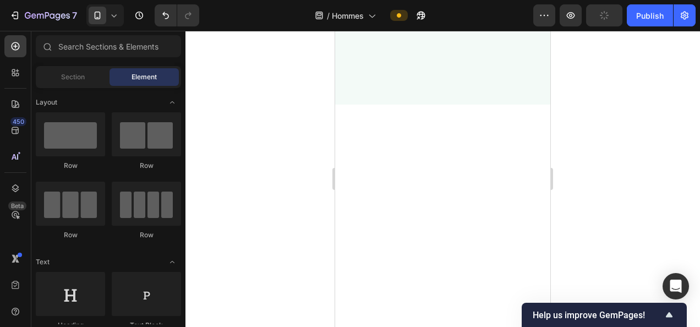
scroll to position [2585, 0]
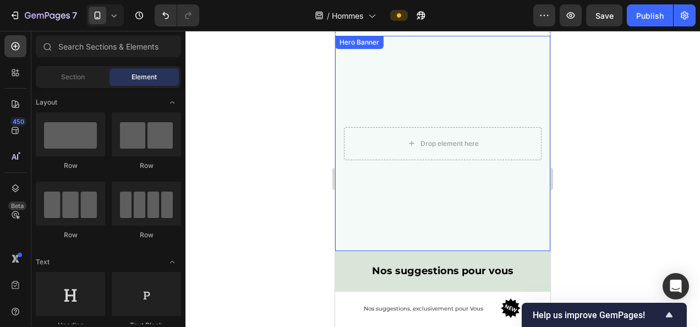
click at [428, 235] on video "Background Image" at bounding box center [442, 143] width 215 height 215
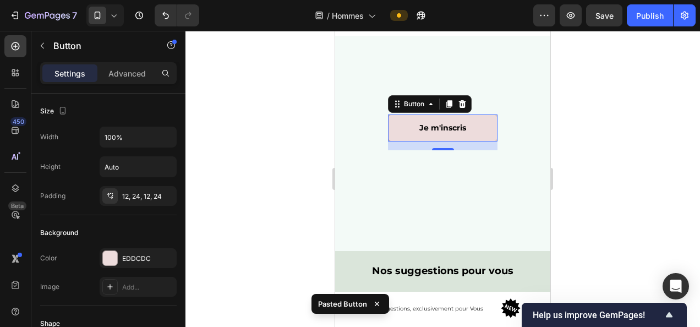
click at [125, 70] on p "Advanced" at bounding box center [126, 74] width 37 height 12
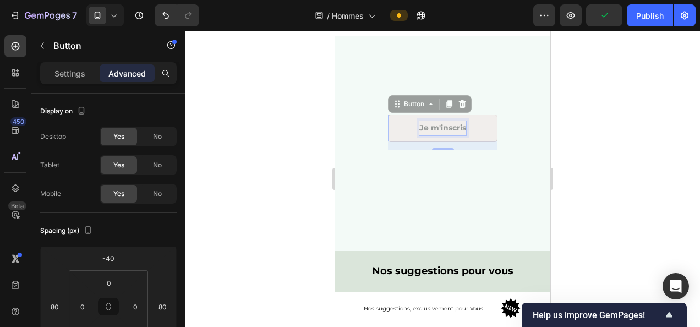
drag, startPoint x: 437, startPoint y: 132, endPoint x: 430, endPoint y: 252, distance: 120.7
click at [430, 251] on div "Je m'inscris Button 16 Je m'inscris Button 16" at bounding box center [442, 143] width 215 height 215
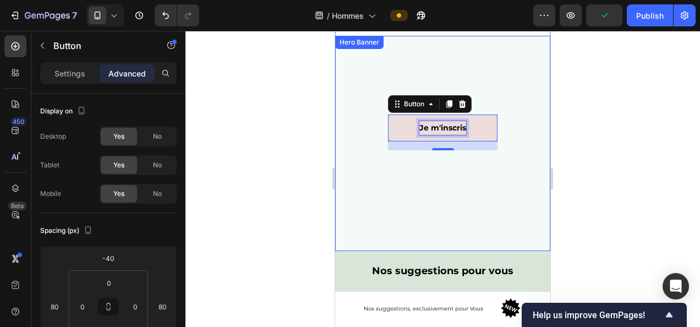
scroll to position [2578, 0]
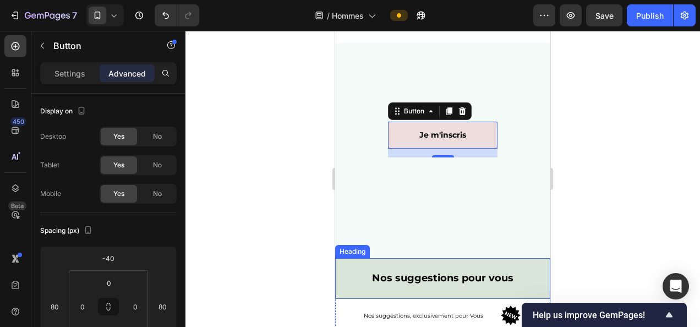
drag, startPoint x: 475, startPoint y: 141, endPoint x: 438, endPoint y: 256, distance: 121.4
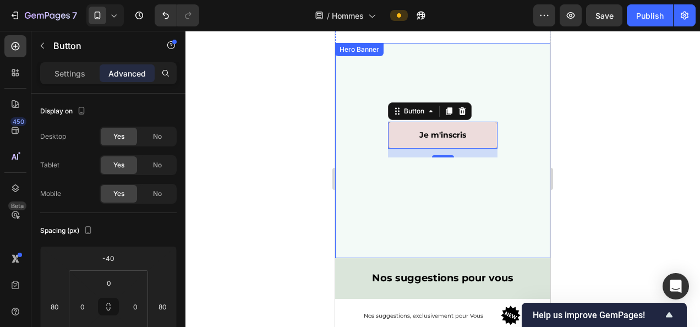
drag, startPoint x: 401, startPoint y: 134, endPoint x: 416, endPoint y: 254, distance: 120.8
click at [416, 254] on div "Je m'inscris Button 16" at bounding box center [442, 150] width 215 height 215
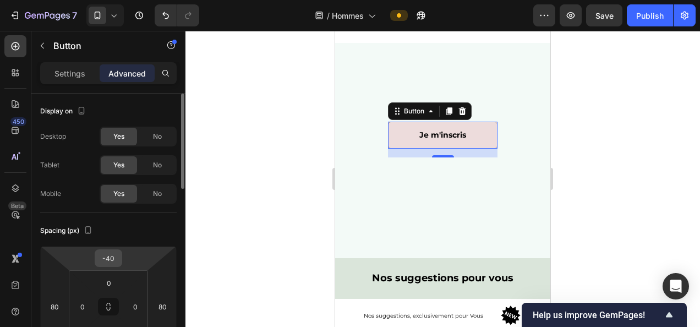
click at [113, 266] on div "-40" at bounding box center [109, 258] width 28 height 18
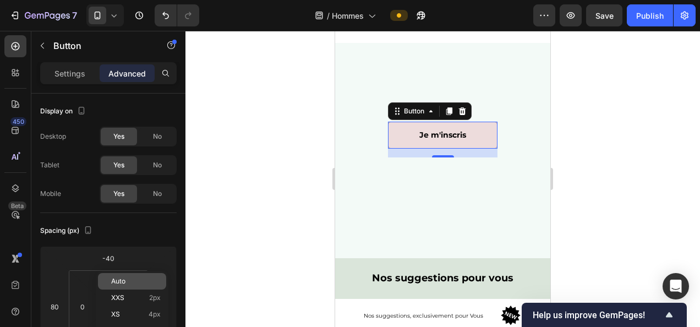
click at [143, 280] on p "Auto" at bounding box center [136, 281] width 50 height 8
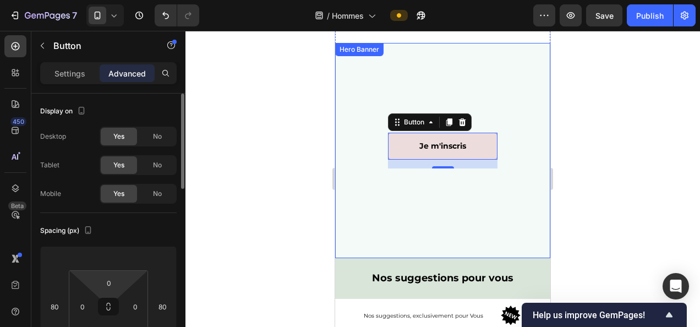
scroll to position [2605, 0]
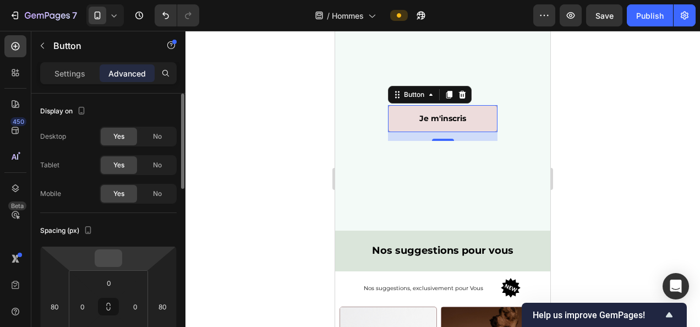
click at [113, 260] on input "number" at bounding box center [108, 258] width 22 height 17
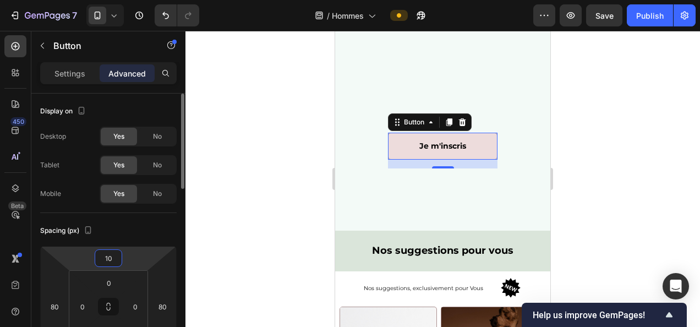
type input "1"
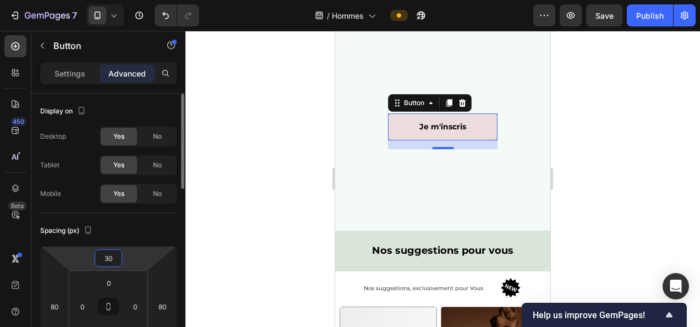
type input "3"
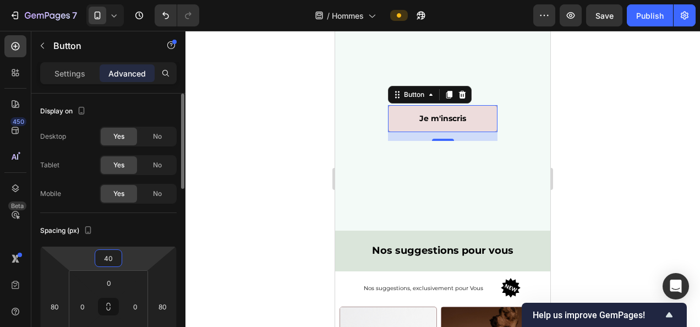
type input "400"
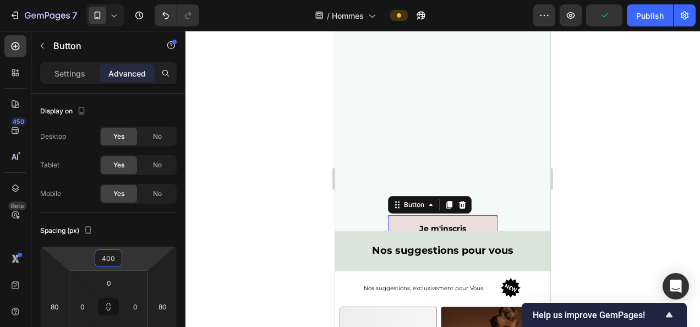
click at [625, 124] on div at bounding box center [442, 179] width 514 height 296
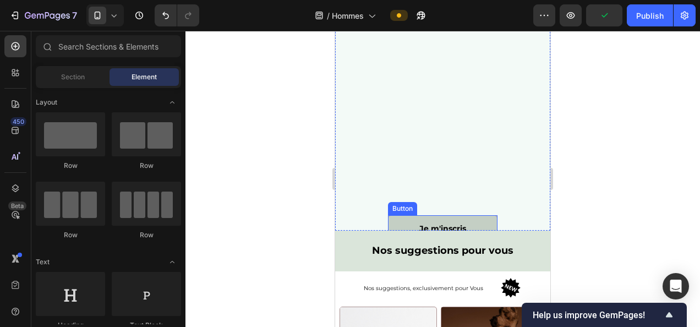
click at [480, 221] on button "Je m'inscris" at bounding box center [442, 228] width 109 height 27
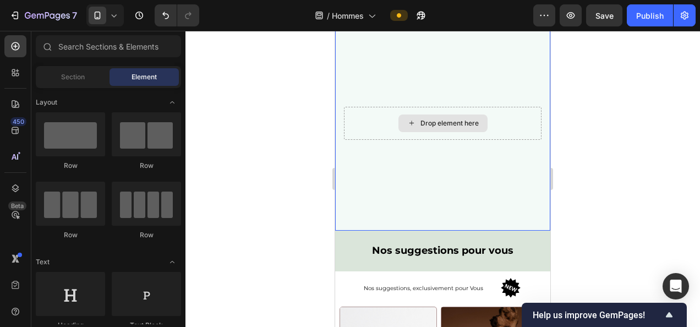
click at [504, 179] on video "Background Image" at bounding box center [442, 122] width 215 height 215
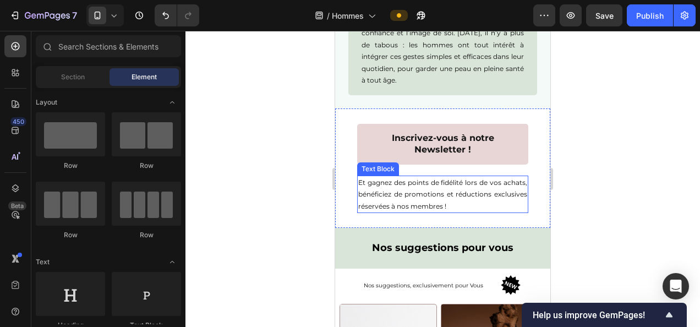
scroll to position [2394, 0]
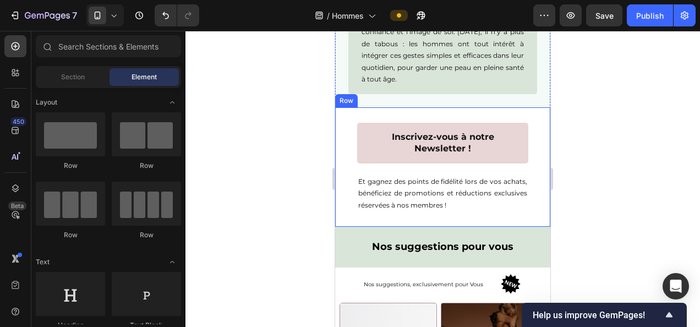
click at [344, 124] on div "Inscrivez-vous à notre Newsletter ! Heading Et gagnez des points de fidélité lo…" at bounding box center [442, 167] width 197 height 102
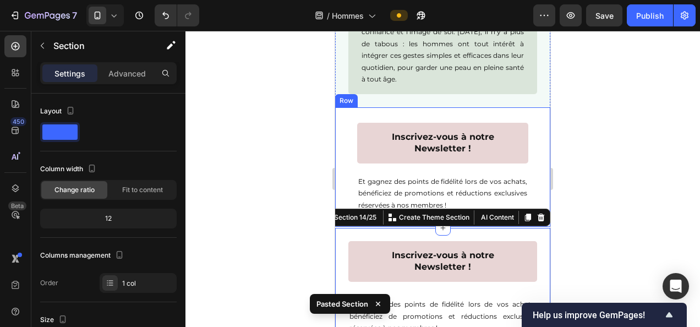
scroll to position [2419, 0]
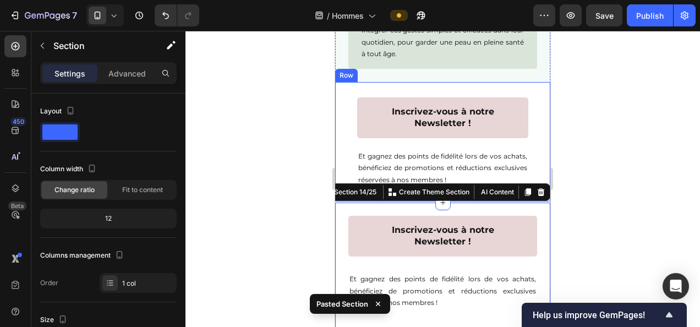
click at [532, 95] on div "Inscrivez-vous à notre Newsletter ! Heading Et gagnez des points de fidélité lo…" at bounding box center [442, 141] width 215 height 119
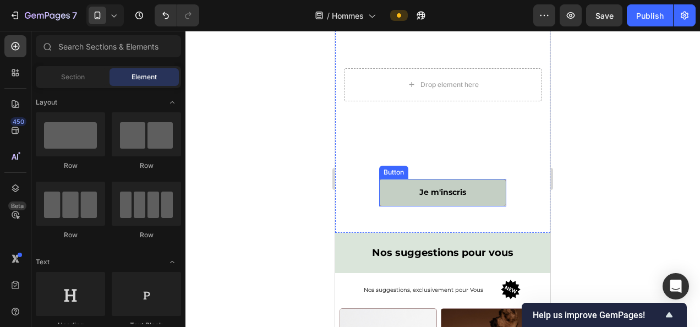
scroll to position [2755, 0]
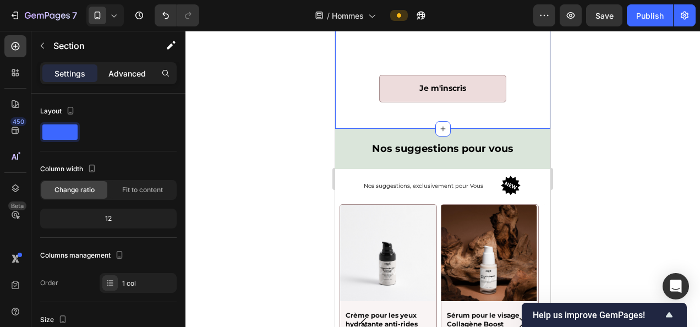
click at [127, 70] on p "Advanced" at bounding box center [126, 74] width 37 height 12
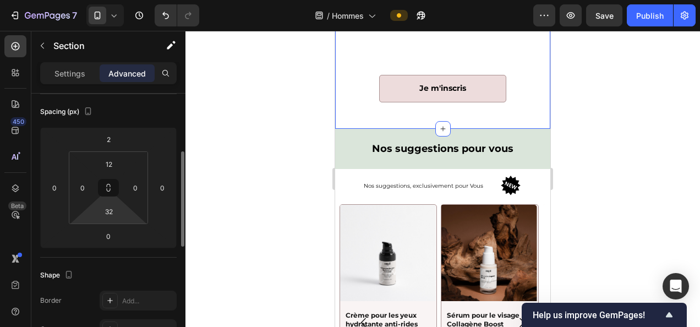
scroll to position [133, 0]
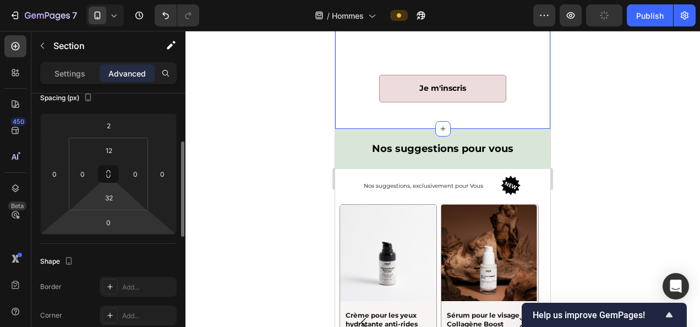
click at [108, 198] on input "32" at bounding box center [109, 197] width 22 height 17
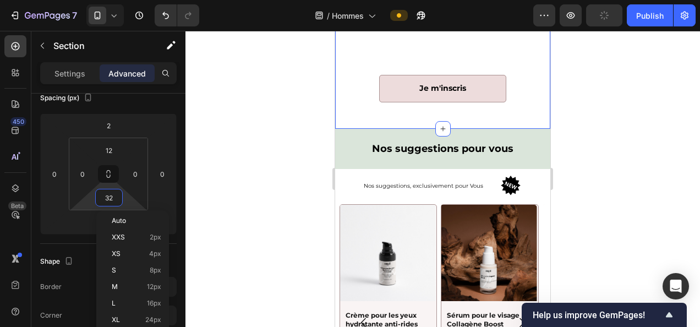
click at [149, 300] on span "16px" at bounding box center [154, 303] width 14 height 8
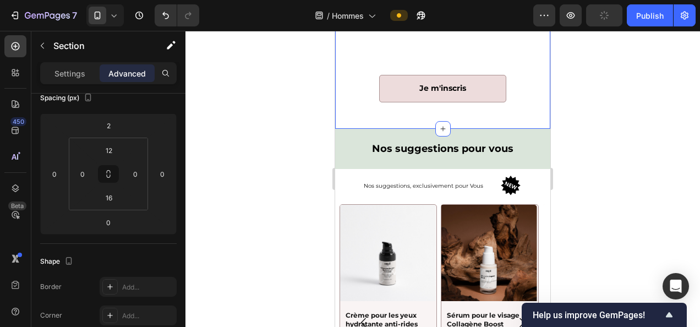
click at [268, 173] on div at bounding box center [442, 179] width 514 height 296
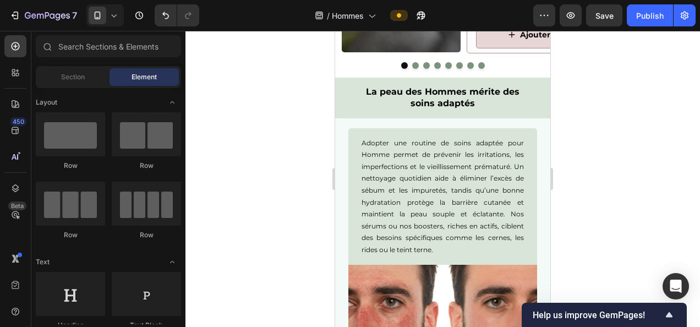
scroll to position [2063, 0]
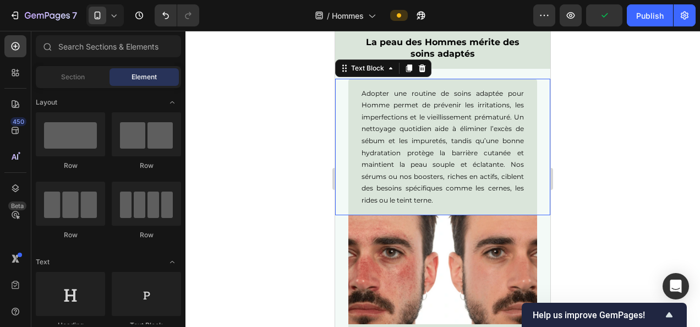
click at [517, 128] on div "Adopter une routine de soins adaptée pour Homme permet de prévenir les irritati…" at bounding box center [442, 147] width 189 height 136
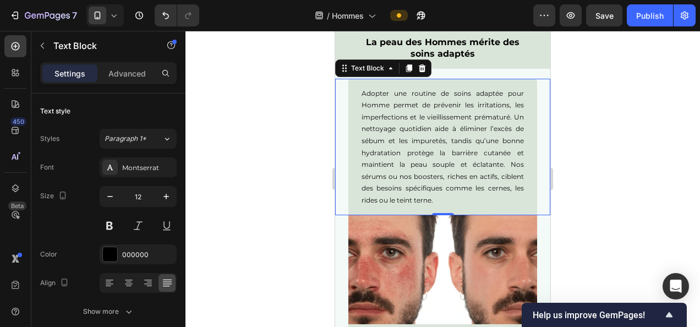
click at [517, 128] on div "Adopter une routine de soins adaptée pour Homme permet de prévenir les irritati…" at bounding box center [442, 147] width 189 height 136
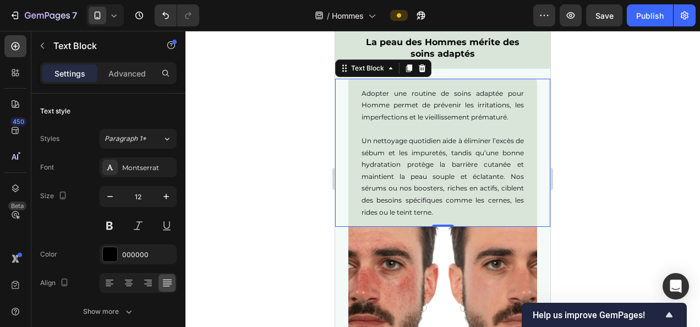
click at [592, 135] on div at bounding box center [442, 179] width 514 height 296
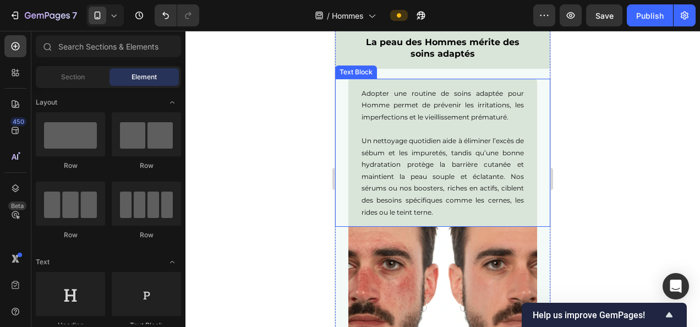
scroll to position [2116, 0]
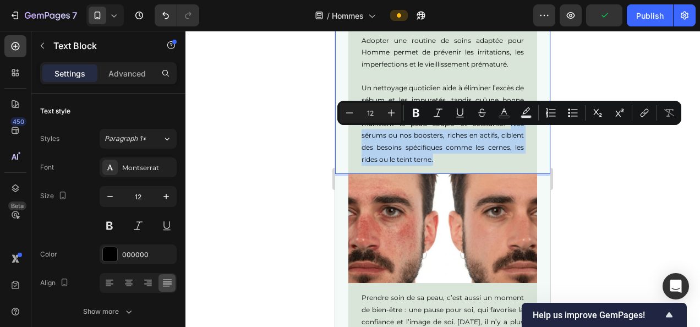
drag, startPoint x: 480, startPoint y: 172, endPoint x: 503, endPoint y: 133, distance: 44.9
click at [503, 133] on p "Un nettoyage quotidien aide à éliminer l’excès de sébum et les impuretés, tandi…" at bounding box center [442, 123] width 162 height 83
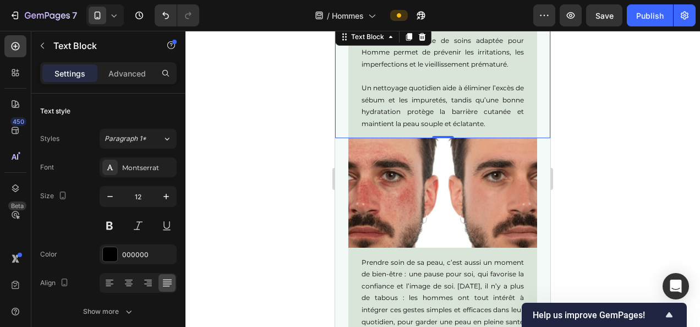
click at [601, 157] on div at bounding box center [442, 179] width 514 height 296
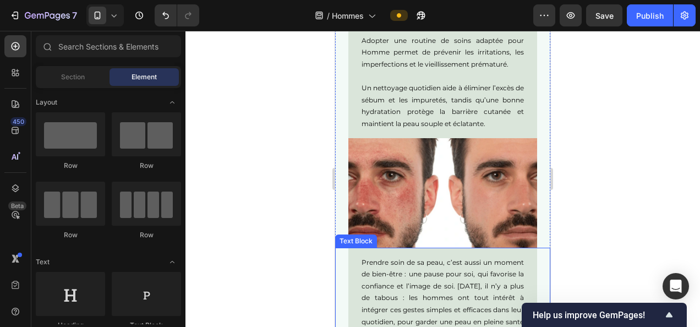
scroll to position [2199, 0]
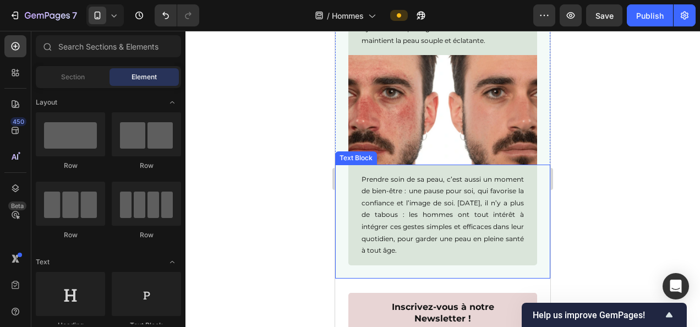
click at [359, 184] on div "Prendre soin de sa peau, c’est aussi un moment de bien-être : une pause pour so…" at bounding box center [442, 214] width 189 height 101
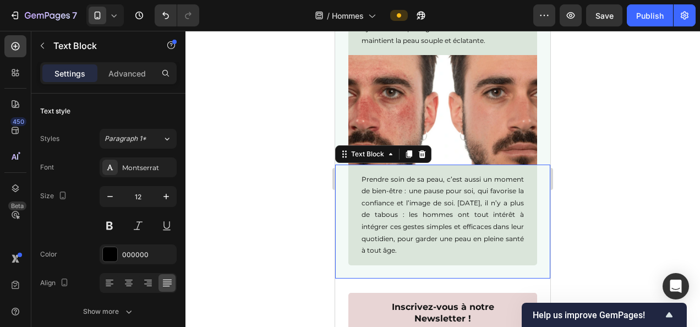
click at [359, 184] on div "Prendre soin de sa peau, c’est aussi un moment de bien-être : une pause pour so…" at bounding box center [442, 214] width 189 height 101
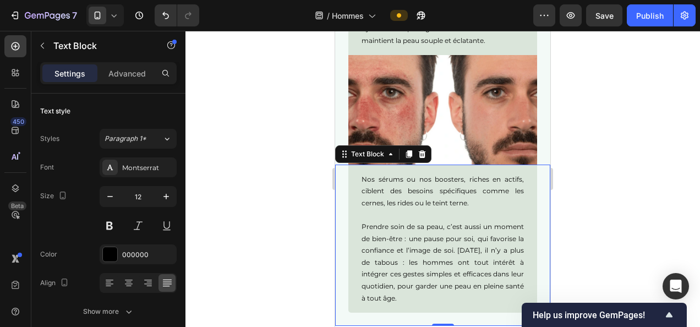
click at [595, 136] on div at bounding box center [442, 179] width 514 height 296
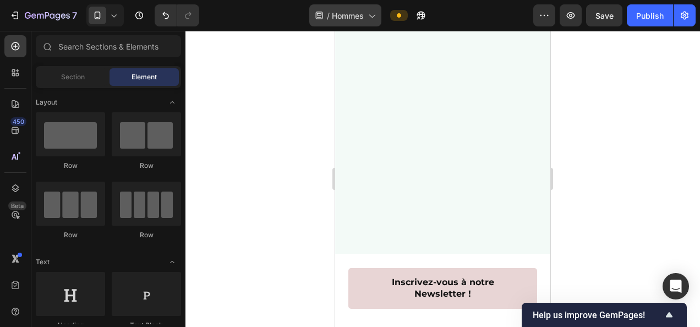
scroll to position [2779, 0]
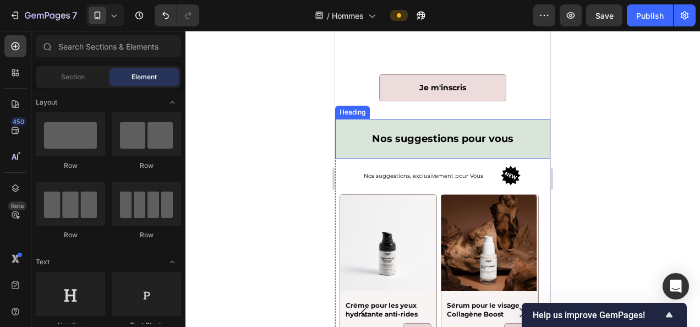
click at [425, 128] on h2 "Nos suggestions pour vous" at bounding box center [442, 139] width 215 height 40
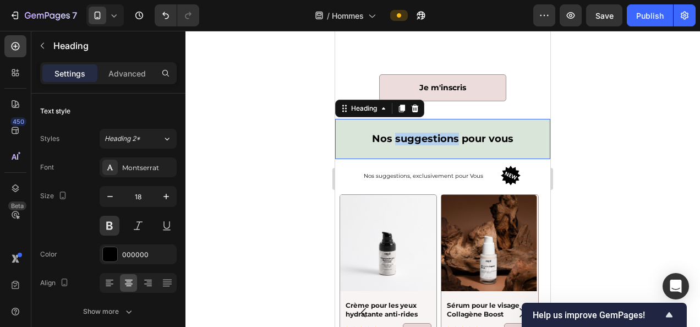
click at [425, 128] on h2 "Nos suggestions pour vous" at bounding box center [442, 139] width 215 height 40
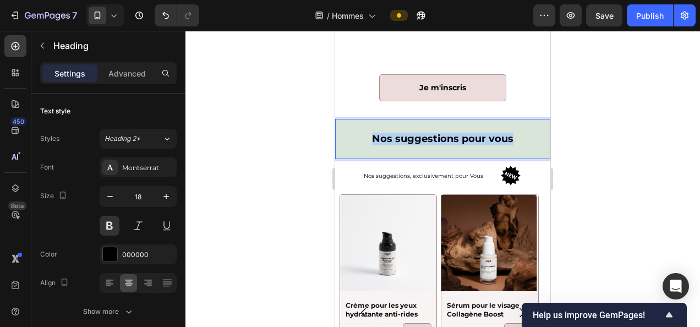
click at [425, 133] on p "Nos suggestions pour vous" at bounding box center [442, 139] width 197 height 13
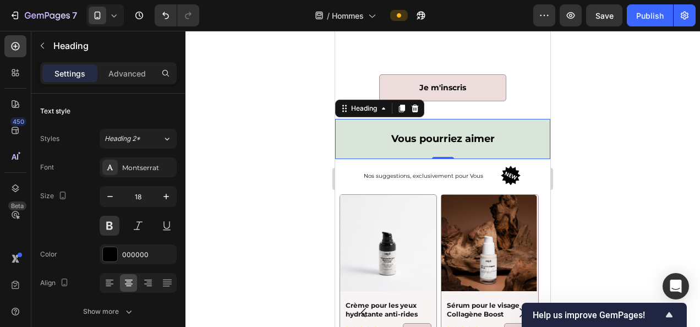
click at [602, 145] on div at bounding box center [442, 179] width 514 height 296
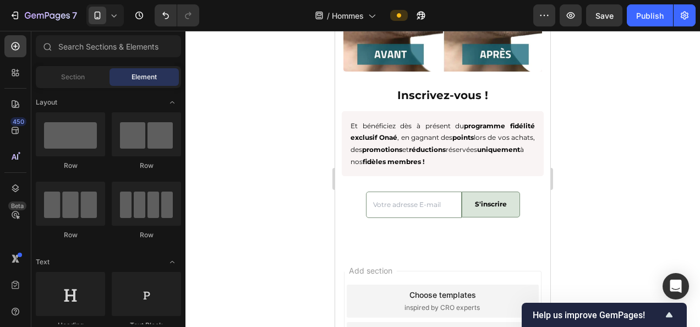
scroll to position [3716, 0]
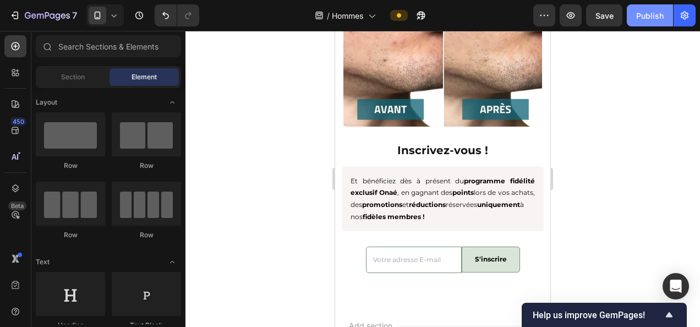
click at [651, 14] on div "Publish" at bounding box center [650, 16] width 28 height 12
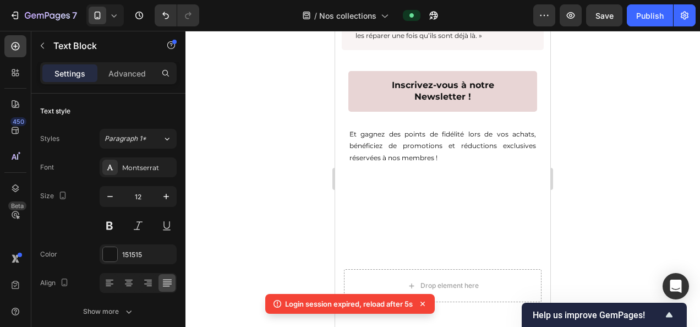
scroll to position [2457, 0]
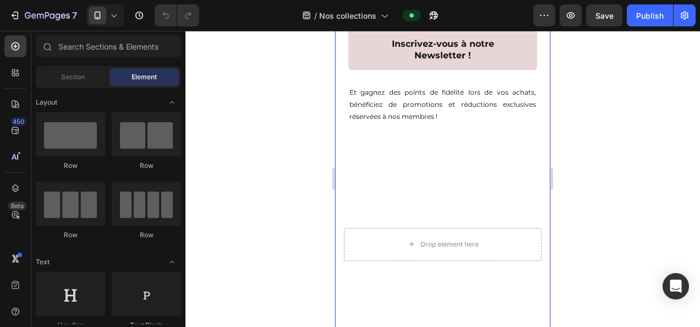
scroll to position [2238, 0]
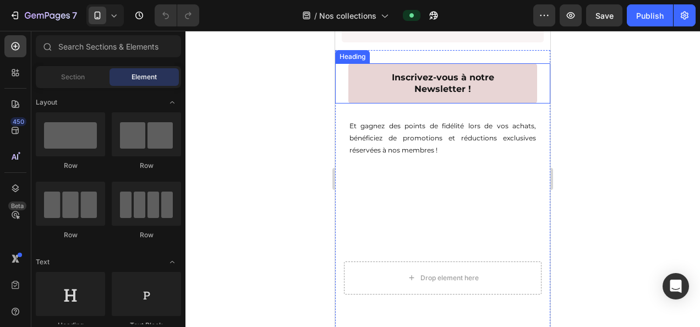
click at [342, 87] on div "Inscrivez-vous à notre Newsletter ! Heading" at bounding box center [442, 83] width 215 height 41
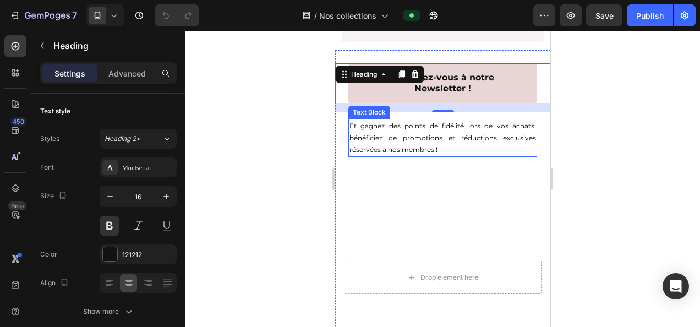
click at [396, 136] on p "Et gagnez des points de fidélité lors de vos achats, bénéficiez de promotions e…" at bounding box center [442, 138] width 186 height 36
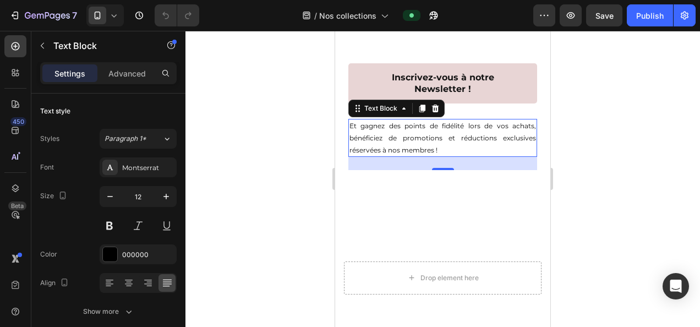
scroll to position [2549, 0]
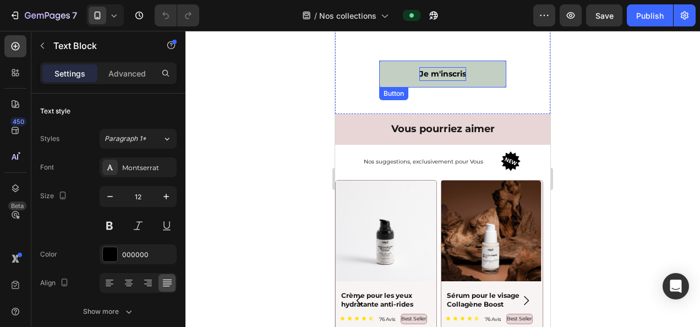
click at [432, 67] on p "Je m'inscris" at bounding box center [442, 74] width 47 height 14
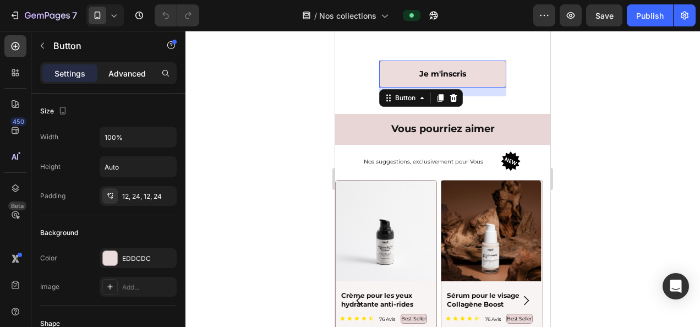
click at [112, 70] on p "Advanced" at bounding box center [126, 74] width 37 height 12
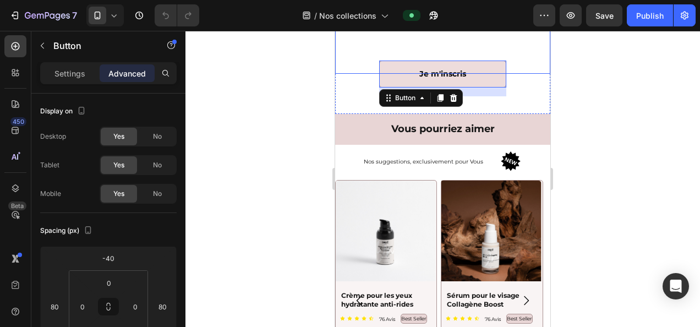
scroll to position [2464, 0]
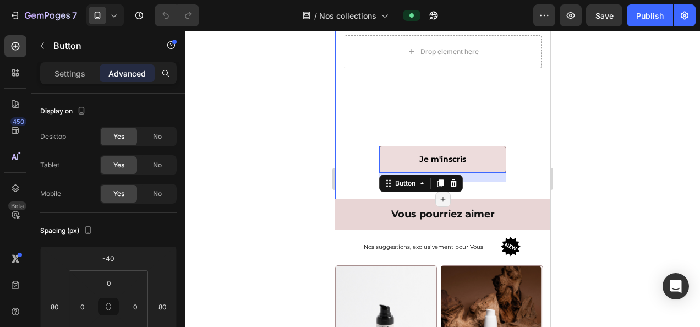
click at [526, 157] on div "Inscrivez-vous à notre Newsletter ! Heading Et gagnez des points de fidélité lo…" at bounding box center [442, 6] width 215 height 351
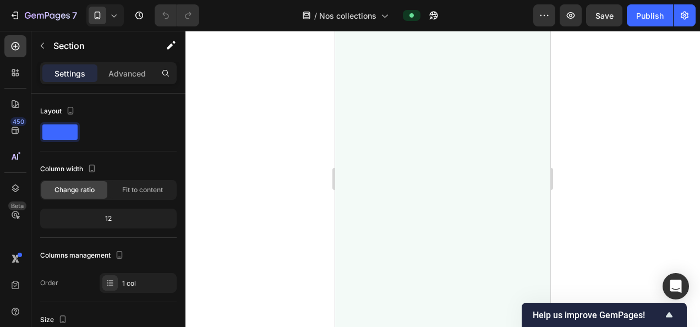
scroll to position [0, 0]
